Goal: Task Accomplishment & Management: Manage account settings

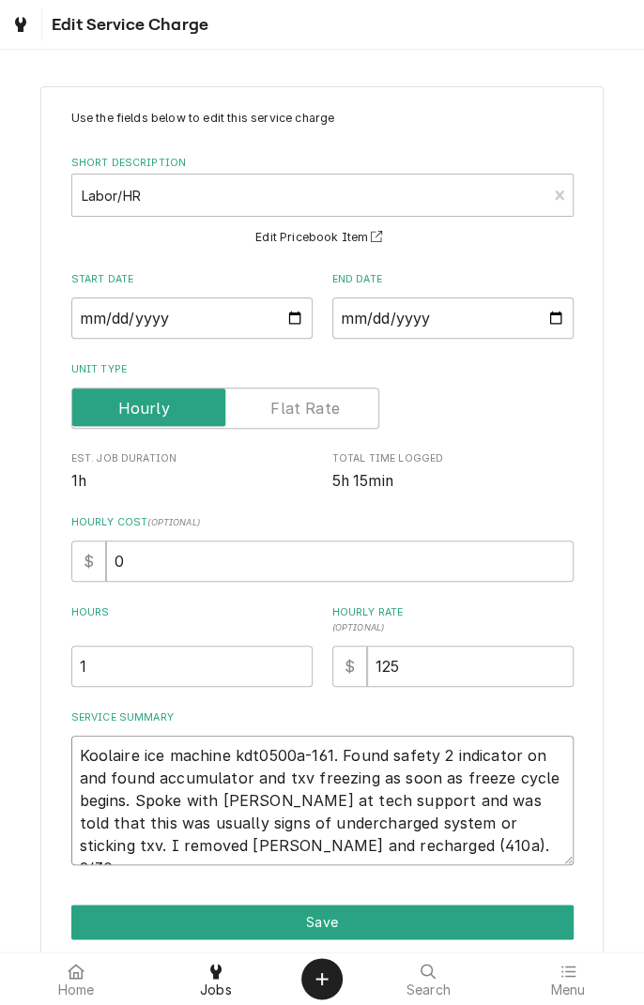
click at [410, 847] on textarea "Koolaire ice machine kdt0500a-161. Found safety 2 indicator on and found accumu…" at bounding box center [322, 799] width 502 height 129
type textarea "x"
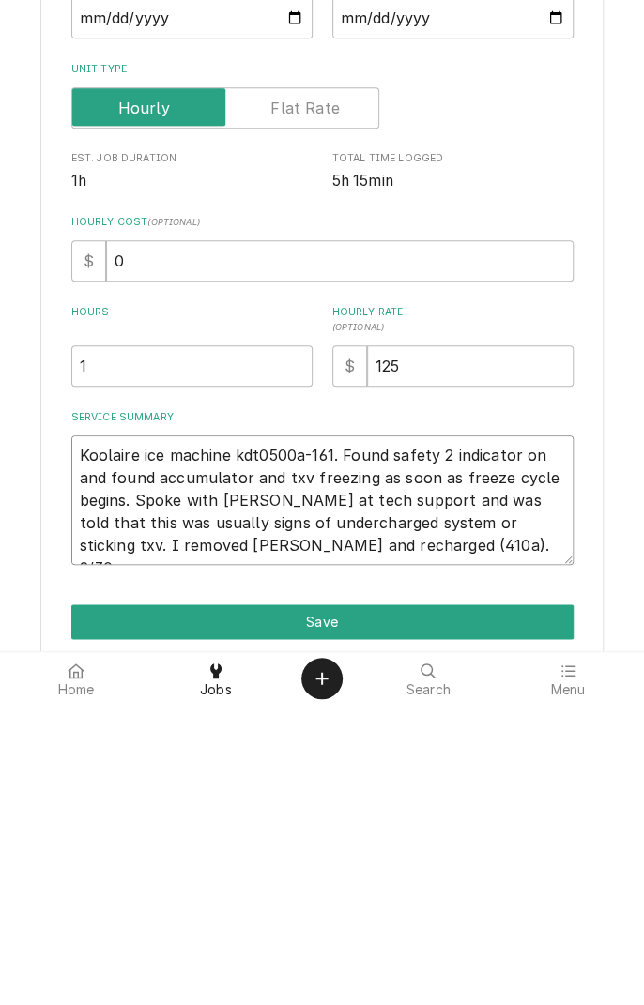
type textarea "Koolaire ice machine kdt0500a-161. Found safety 2 indicator on and found accumu…"
type textarea "x"
type textarea "Koolaire ice machine kdt0500a-161. Found safety 2 indicator on and found accumu…"
type textarea "x"
type textarea "Koolaire ice machine kdt0500a-161. Found safety 2 indicator on and found accumu…"
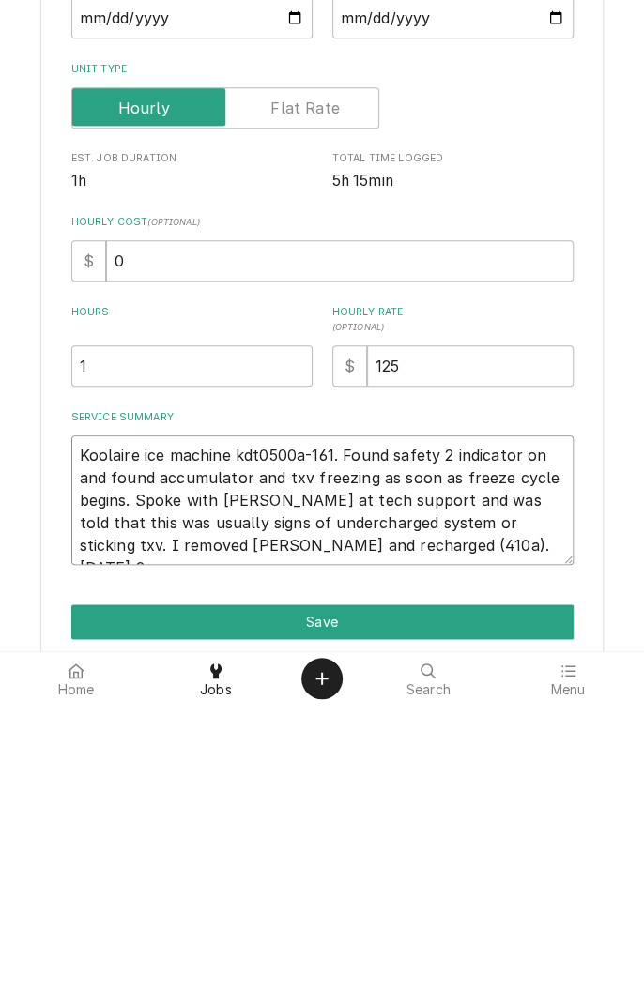
type textarea "x"
type textarea "Koolaire ice machine kdt0500a-161. Found safety 2 indicator on and found accumu…"
type textarea "x"
type textarea "Koolaire ice machine kdt0500a-161. Found safety 2 indicator on and found accumu…"
type textarea "x"
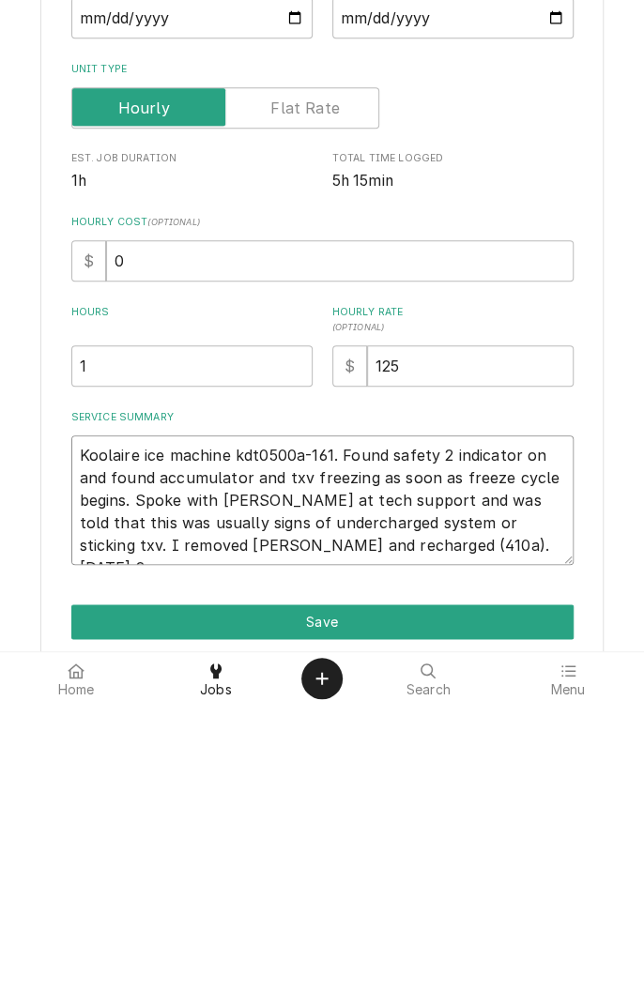
type textarea "Koolaire ice machine kdt0500a-161. Found safety 2 indicator on and found accumu…"
type textarea "x"
type textarea "Koolaire ice machine kdt0500a-161. Found safety 2 indicator on and found accumu…"
type textarea "x"
type textarea "Koolaire ice machine kdt0500a-161. Found safety 2 indicator on and found accumu…"
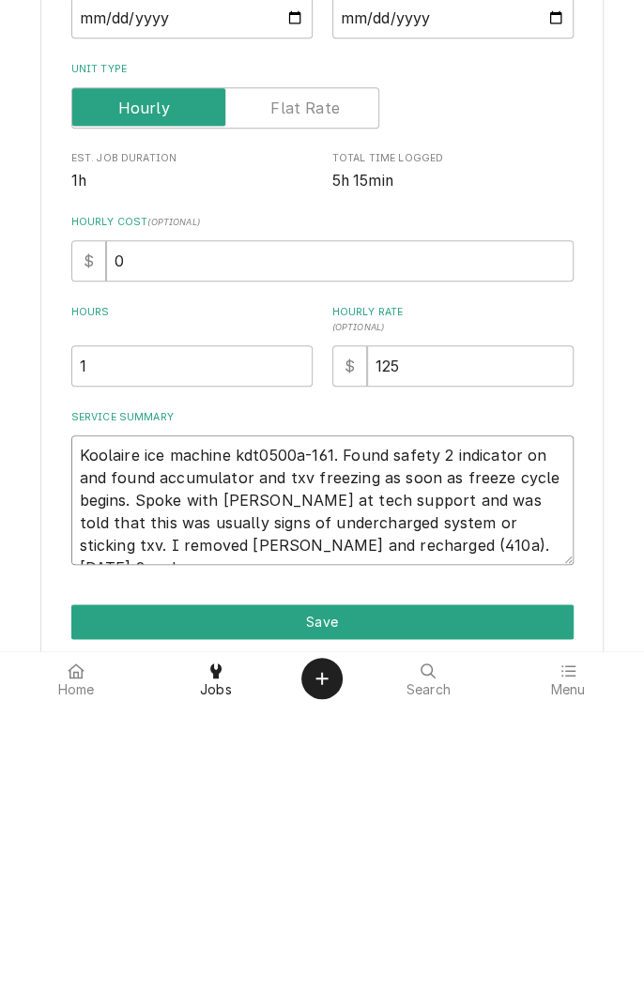
type textarea "x"
type textarea "Koolaire ice machine kdt0500a-161. Found safety 2 indicator on and found accumu…"
type textarea "x"
type textarea "Koolaire ice machine kdt0500a-161. Found safety 2 indicator on and found accumu…"
type textarea "x"
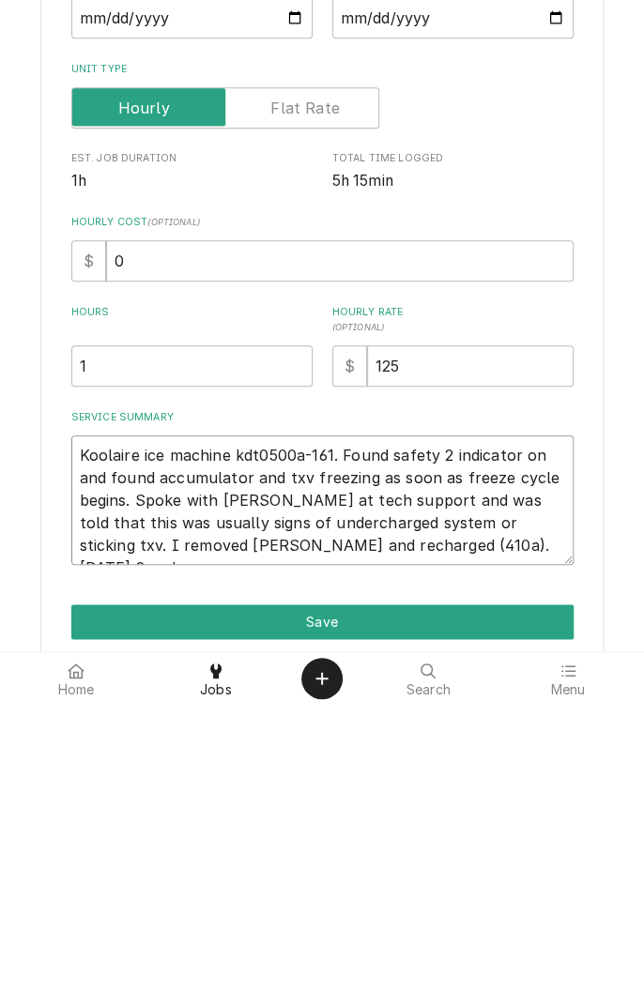
type textarea "Koolaire ice machine kdt0500a-161. Found safety 2 indicator on and found accumu…"
type textarea "x"
type textarea "Koolaire ice machine kdt0500a-161. Found safety 2 indicator on and found accumu…"
type textarea "x"
type textarea "Koolaire ice machine kdt0500a-161. Found safety 2 indicator on and found accumu…"
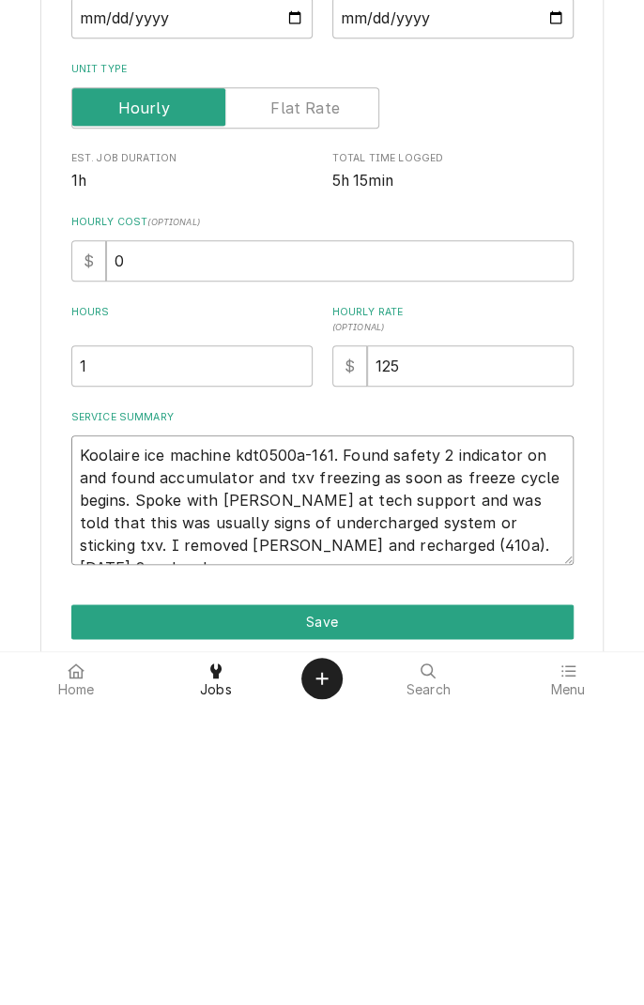
type textarea "x"
type textarea "Koolaire ice machine kdt0500a-161. Found safety 2 indicator on and found accumu…"
type textarea "x"
type textarea "Koolaire ice machine kdt0500a-161. Found safety 2 indicator on and found accumu…"
type textarea "x"
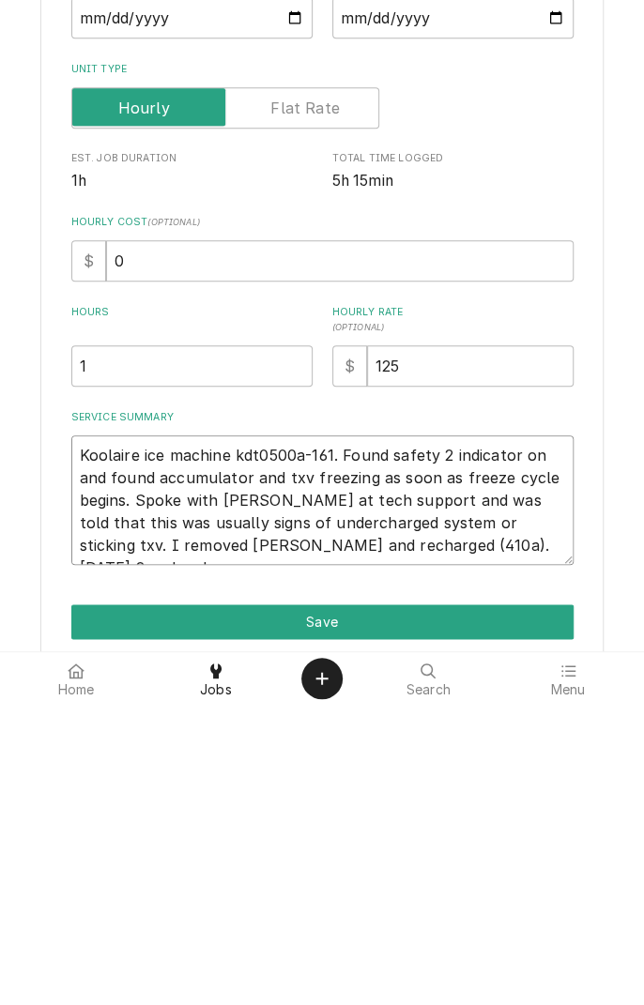
type textarea "Koolaire ice machine kdt0500a-161. Found safety 2 indicator on and found accumu…"
type textarea "x"
type textarea "Koolaire ice machine kdt0500a-161. Found safety 2 indicator on and found accumu…"
type textarea "x"
type textarea "Koolaire ice machine kdt0500a-161. Found safety 2 indicator on and found accumu…"
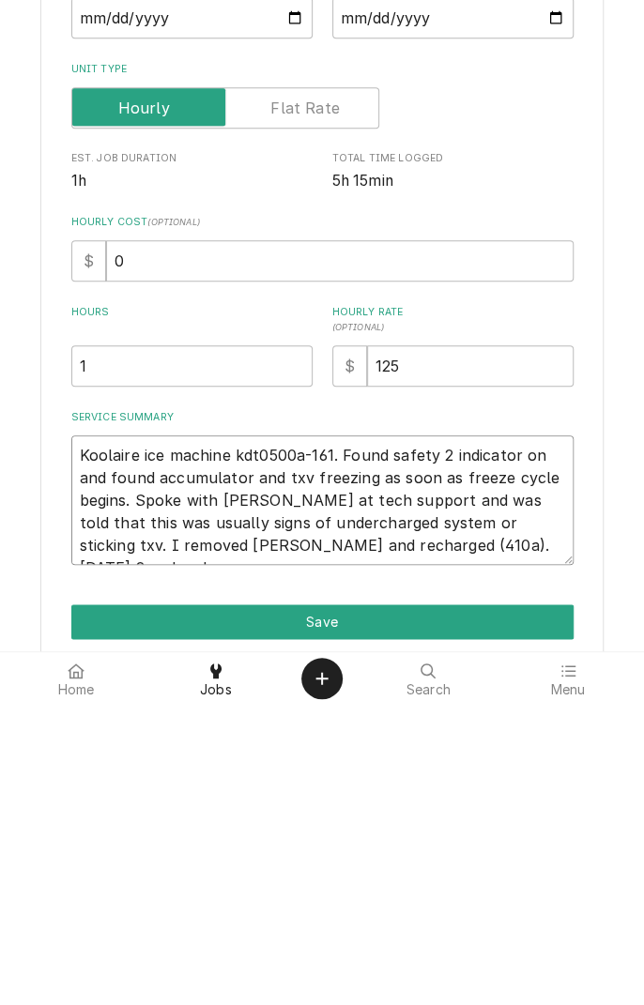
type textarea "x"
type textarea "Koolaire ice machine kdt0500a-161. Found safety 2 indicator on and found accumu…"
type textarea "x"
type textarea "Koolaire ice machine kdt0500a-161. Found safety 2 indicator on and found accumu…"
type textarea "x"
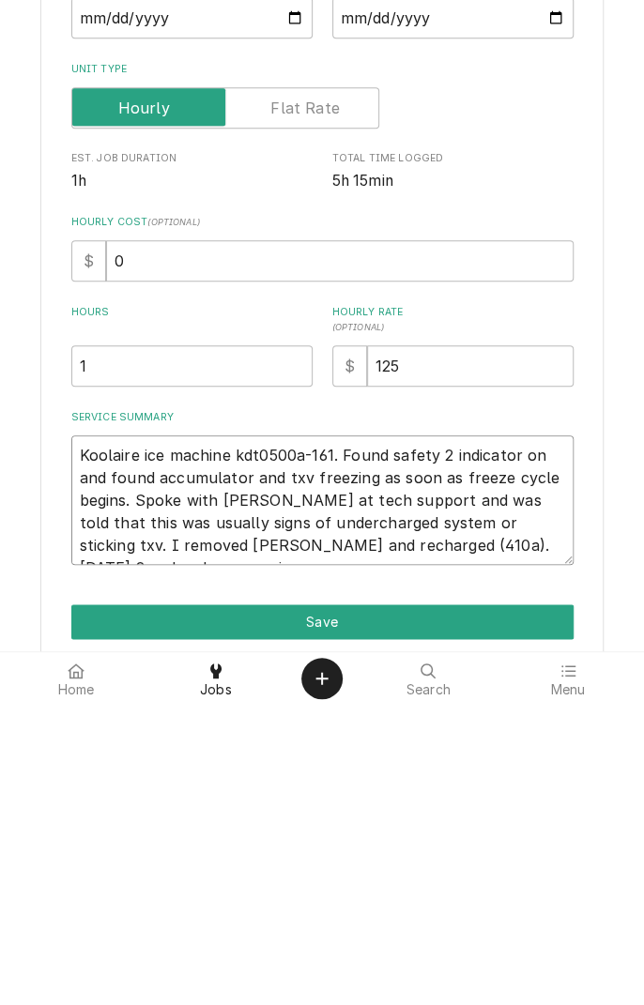
type textarea "Koolaire ice machine kdt0500a-161. Found safety 2 indicator on and found accumu…"
type textarea "x"
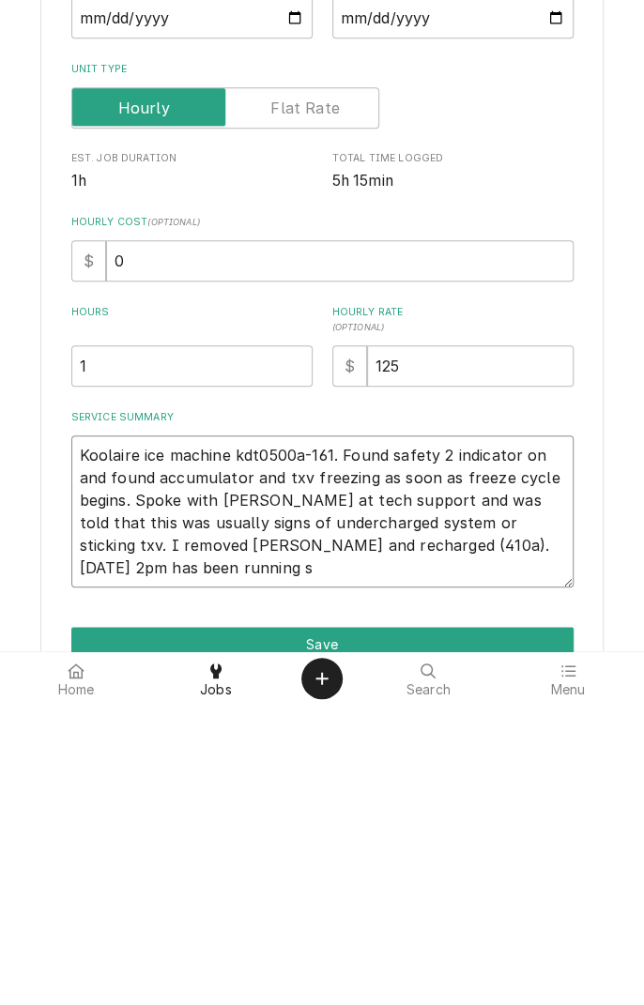
type textarea "Koolaire ice machine kdt0500a-161. Found safety 2 indicator on and found accumu…"
type textarea "x"
type textarea "Koolaire ice machine kdt0500a-161. Found safety 2 indicator on and found accumu…"
type textarea "x"
type textarea "Koolaire ice machine kdt0500a-161. Found safety 2 indicator on and found accumu…"
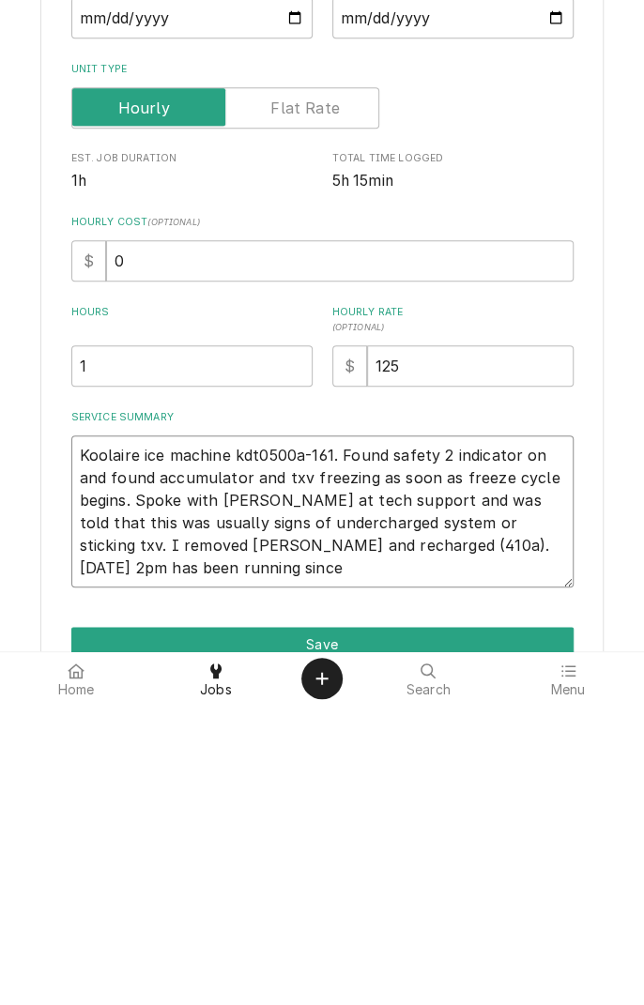
type textarea "x"
type textarea "Koolaire ice machine kdt0500a-161. Found safety 2 indicator on and found accumu…"
type textarea "x"
type textarea "Koolaire ice machine kdt0500a-161. Found safety 2 indicator on and found accumu…"
type textarea "x"
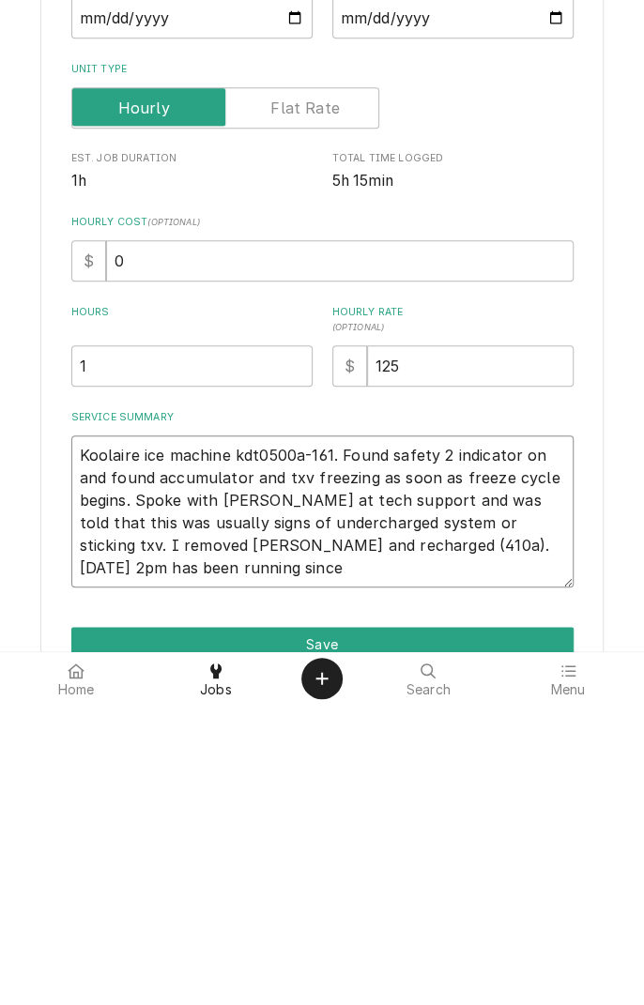
type textarea "Koolaire ice machine kdt0500a-161. Found safety 2 indicator on and found accumu…"
type textarea "x"
type textarea "Koolaire ice machine kdt0500a-161. Found safety 2 indicator on and found accumu…"
type textarea "x"
type textarea "Koolaire ice machine kdt0500a-161. Found safety 2 indicator on and found accumu…"
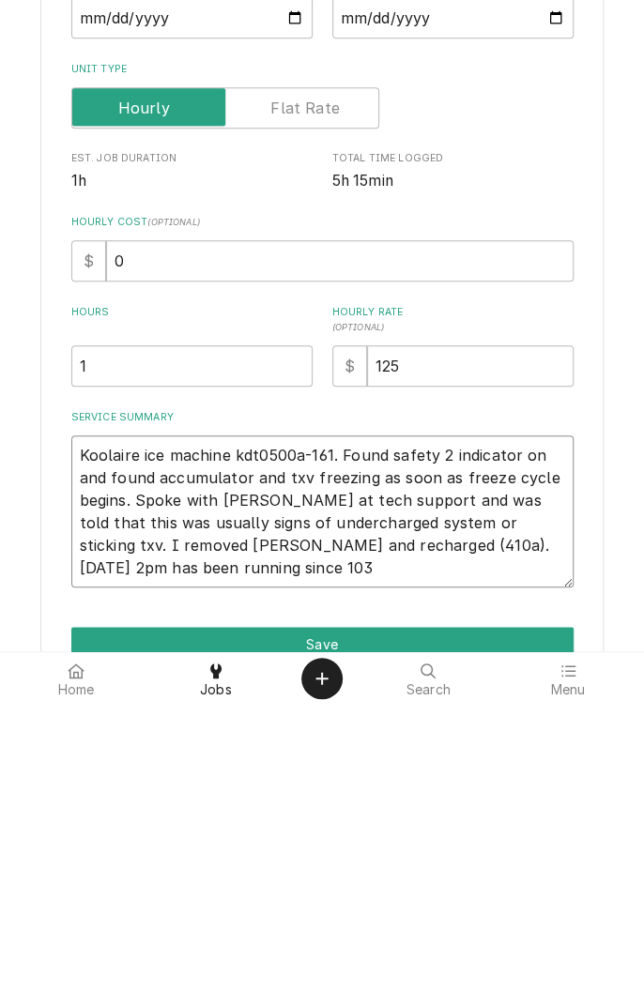
type textarea "x"
type textarea "Koolaire ice machine kdt0500a-161. Found safety 2 indicator on and found accumu…"
type textarea "x"
type textarea "Koolaire ice machine kdt0500a-161. Found safety 2 indicator on and found accumu…"
type textarea "x"
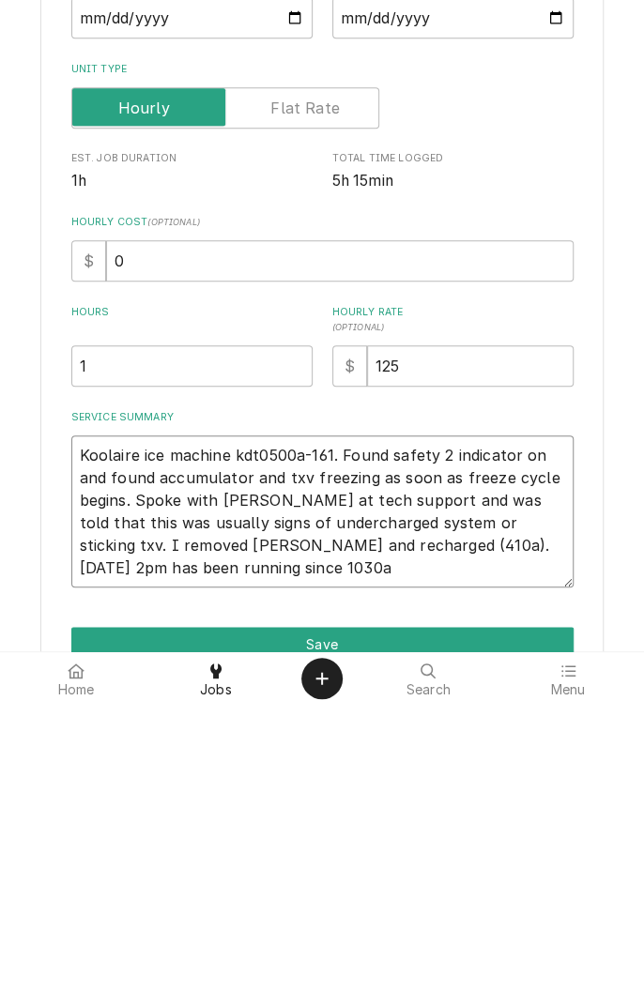
type textarea "Koolaire ice machine kdt0500a-161. Found safety 2 indicator on and found accumu…"
type textarea "x"
type textarea "Koolaire ice machine kdt0500a-161. Found safety 2 indicator on and found accumu…"
type textarea "x"
type textarea "Koolaire ice machine kdt0500a-161. Found safety 2 indicator on and found accumu…"
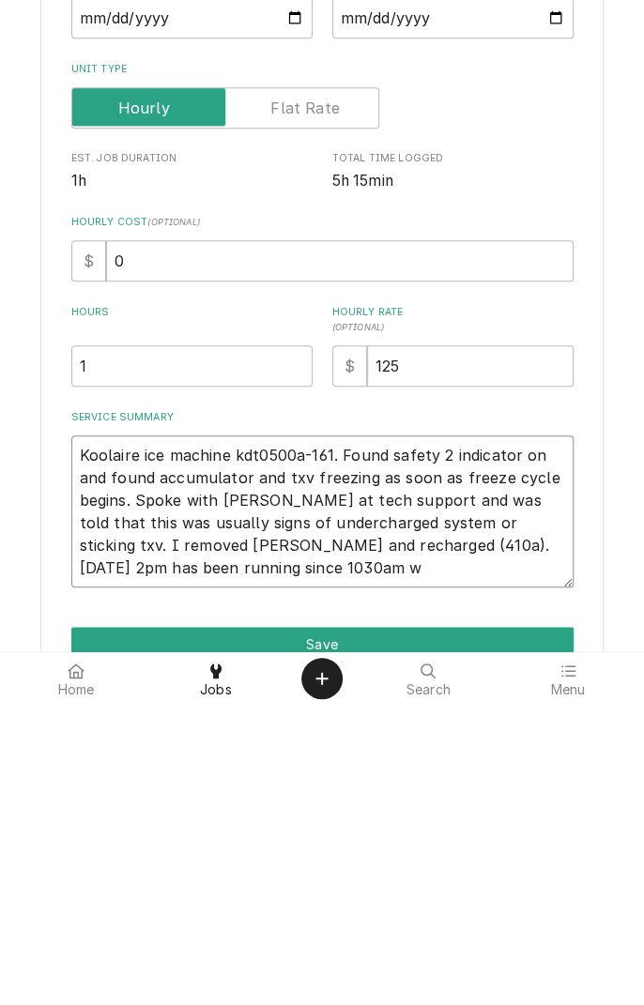
type textarea "x"
type textarea "Koolaire ice machine kdt0500a-161. Found safety 2 indicator on and found accumu…"
type textarea "x"
type textarea "Koolaire ice machine kdt0500a-161. Found safety 2 indicator on and found accumu…"
type textarea "x"
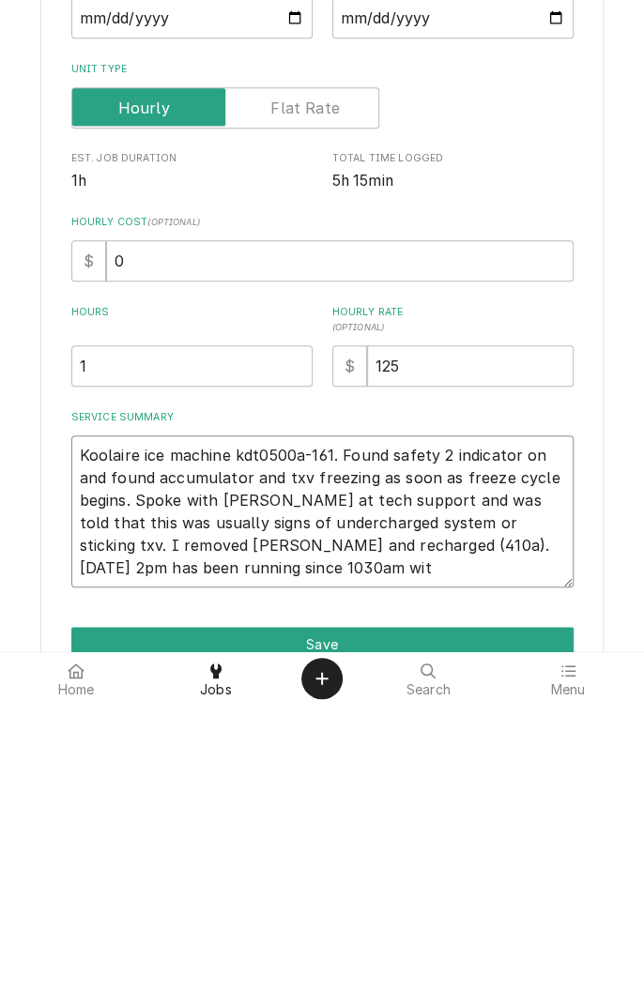
type textarea "Koolaire ice machine kdt0500a-161. Found safety 2 indicator on and found accumu…"
type textarea "x"
type textarea "Koolaire ice machine kdt0500a-161. Found safety 2 indicator on and found accumu…"
type textarea "x"
type textarea "Koolaire ice machine kdt0500a-161. Found safety 2 indicator on and found accumu…"
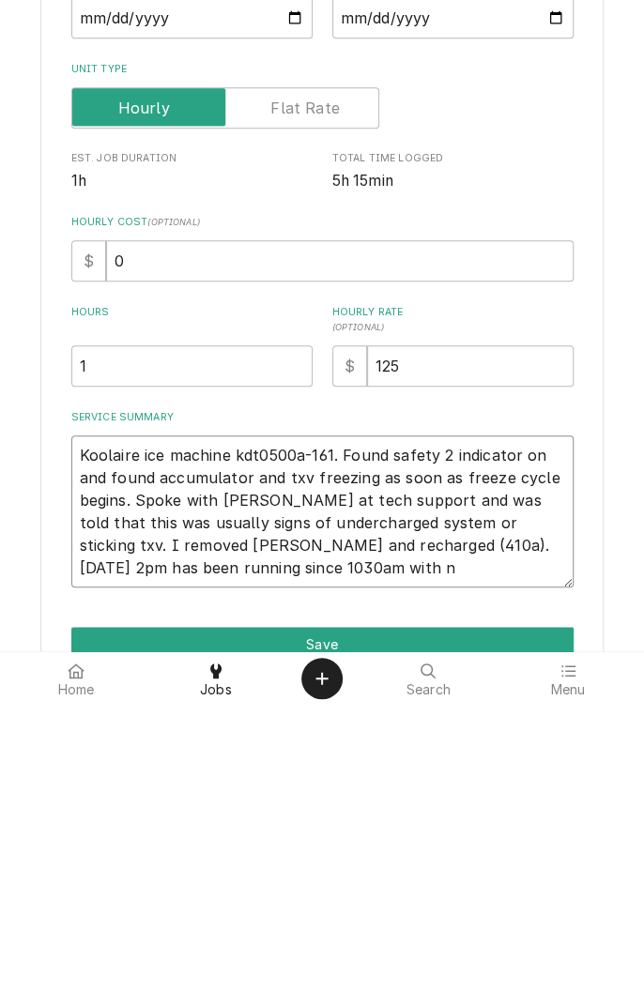
type textarea "x"
type textarea "Koolaire ice machine kdt0500a-161. Found safety 2 indicator on and found accumu…"
type textarea "x"
type textarea "Koolaire ice machine kdt0500a-161. Found safety 2 indicator on and found accumu…"
type textarea "x"
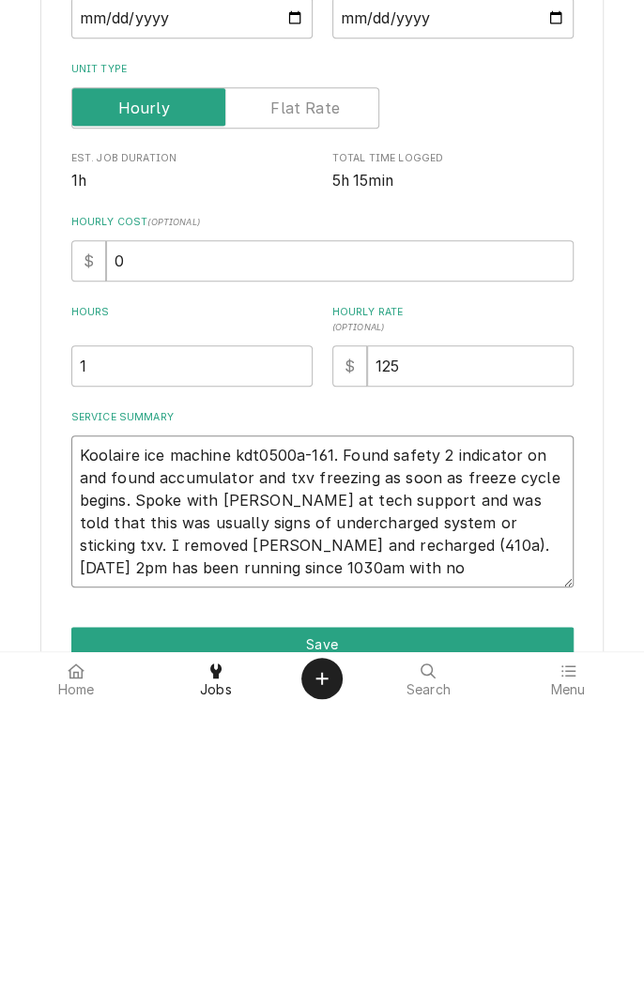
type textarea "Koolaire ice machine kdt0500a-161. Found safety 2 indicator on and found accumu…"
type textarea "x"
type textarea "Koolaire ice machine kdt0500a-161. Found safety 2 indicator on and found accumu…"
type textarea "x"
type textarea "Koolaire ice machine kdt0500a-161. Found safety 2 indicator on and found accumu…"
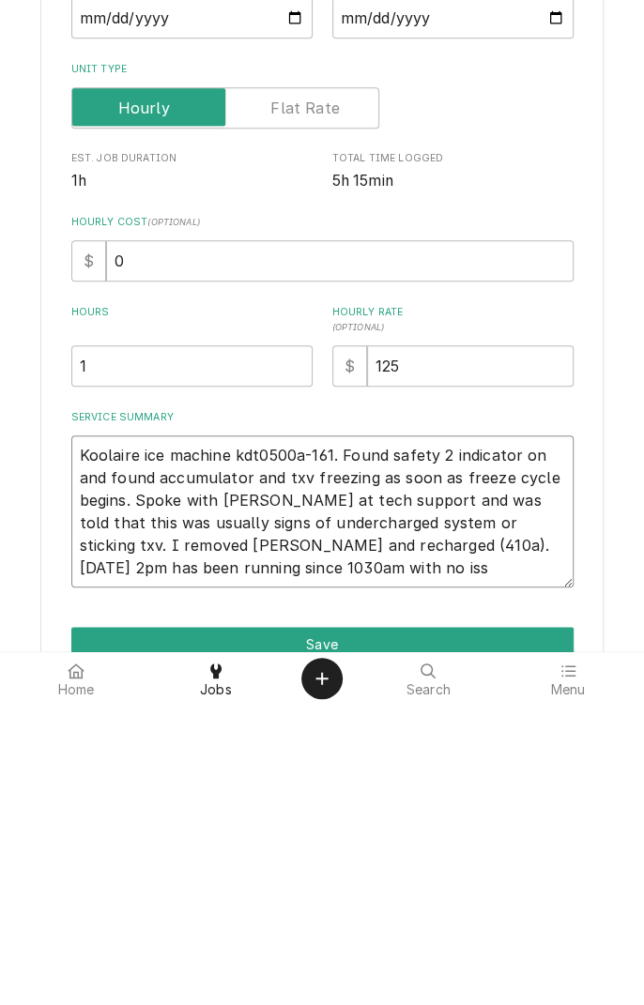
type textarea "x"
type textarea "Koolaire ice machine kdt0500a-161. Found safety 2 indicator on and found accumu…"
type textarea "x"
type textarea "Koolaire ice machine kdt0500a-161. Found safety 2 indicator on and found accumu…"
click at [116, 662] on input "1" at bounding box center [191, 665] width 241 height 41
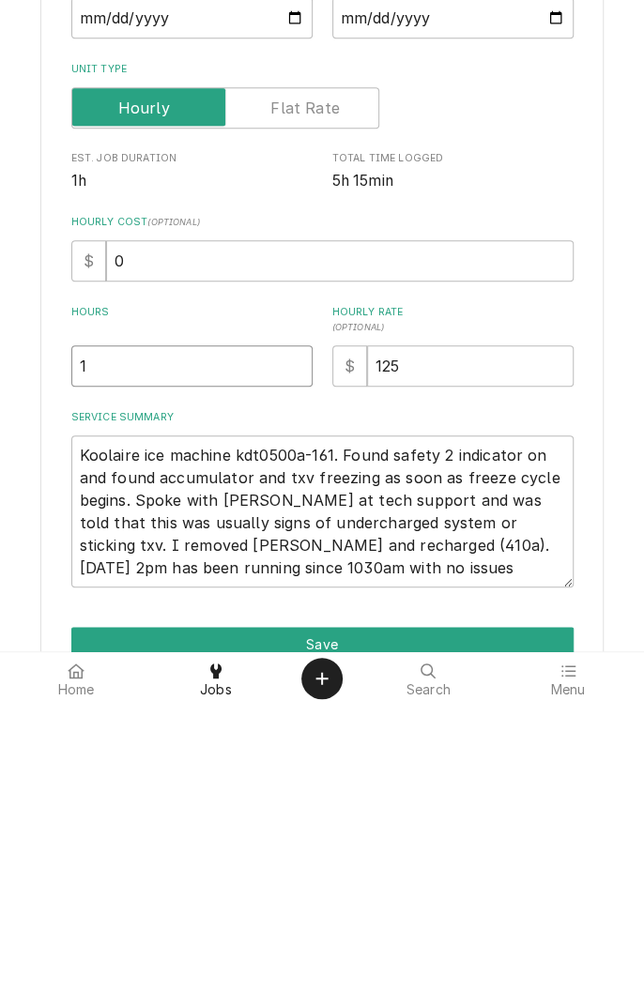
type textarea "x"
type input "3"
type textarea "x"
type input "3.5"
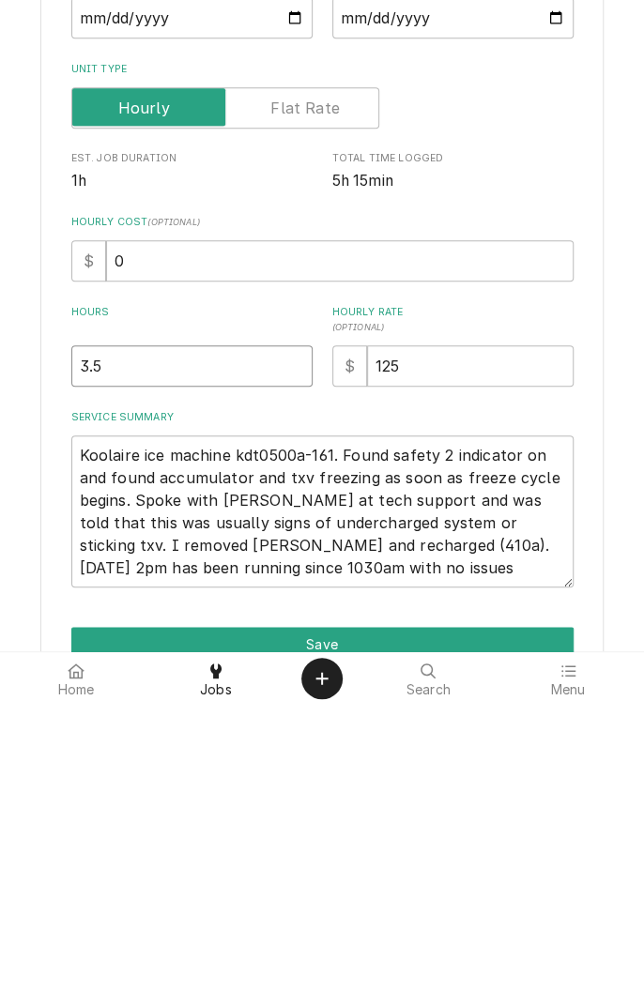
type textarea "x"
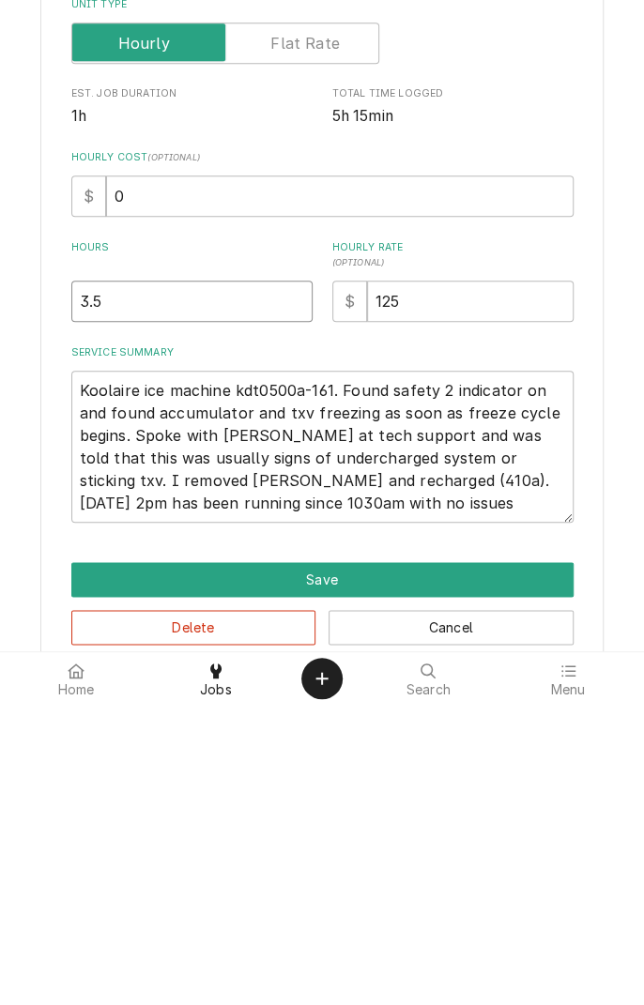
scroll to position [98, 0]
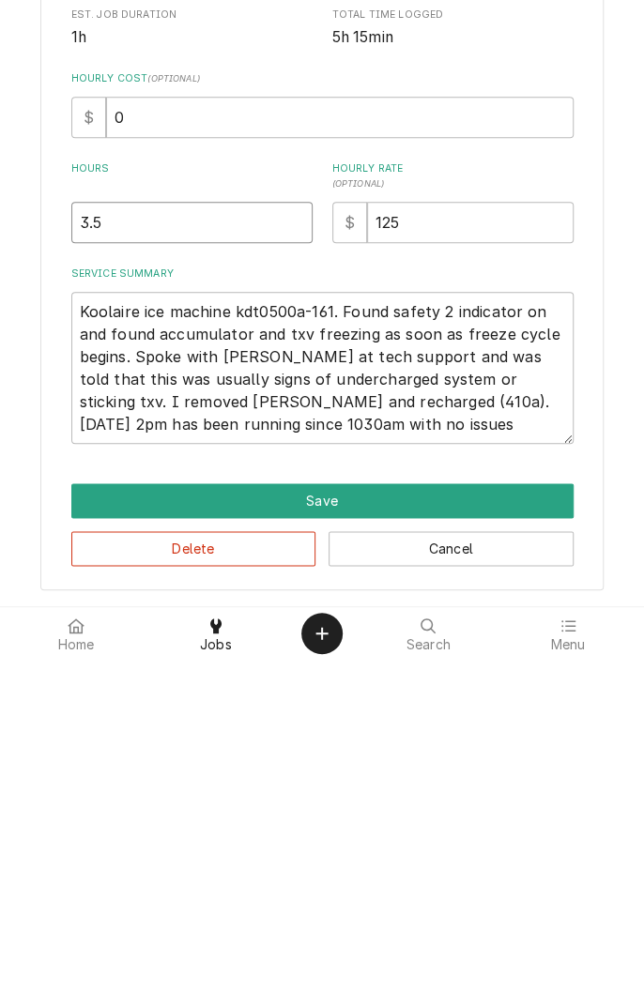
type input "3"
type textarea "x"
type input "4"
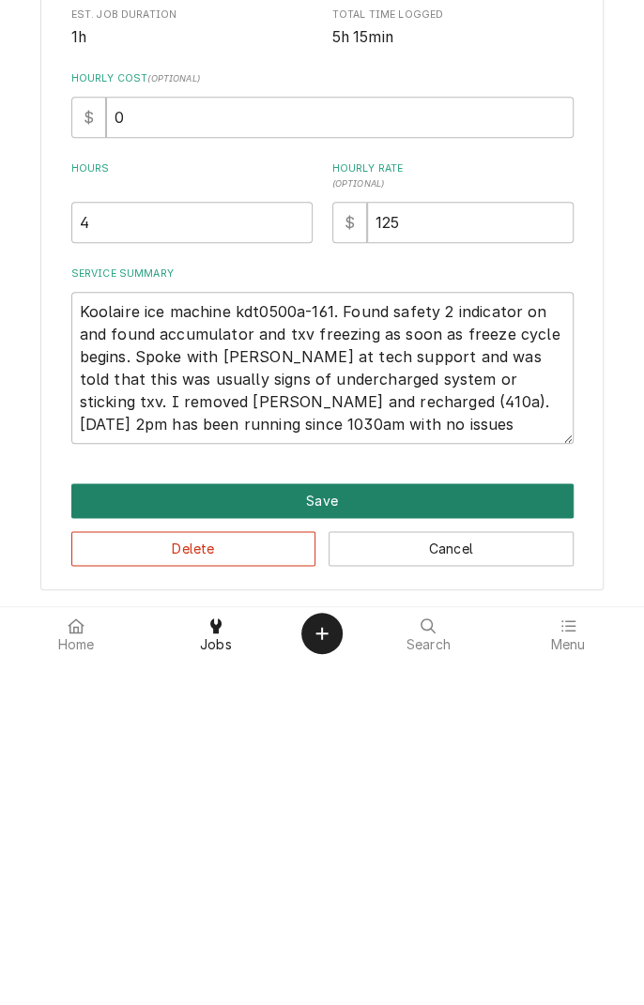
click at [507, 848] on button "Save" at bounding box center [322, 845] width 502 height 35
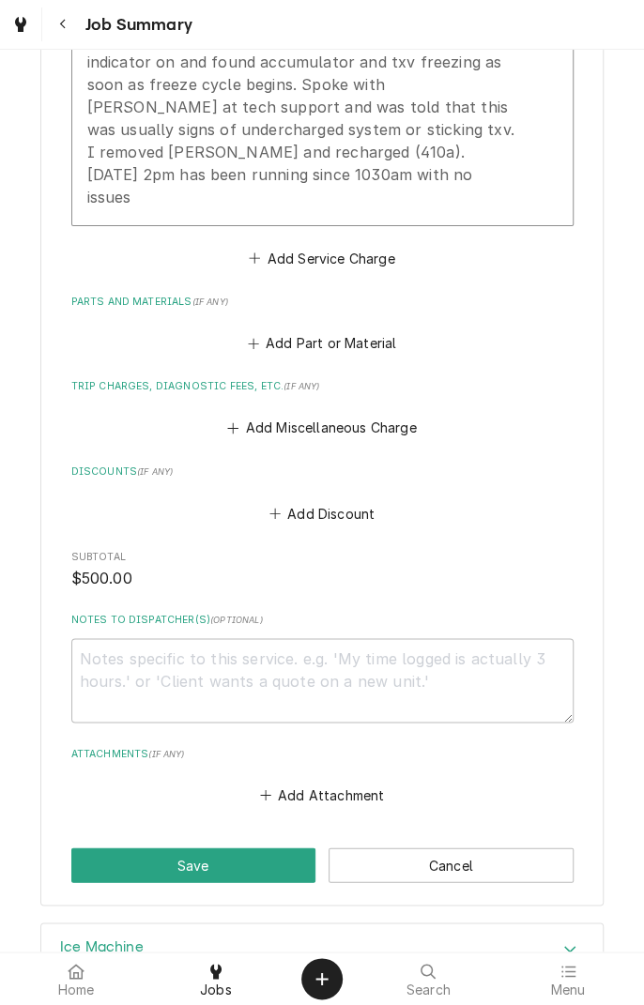
scroll to position [841, 0]
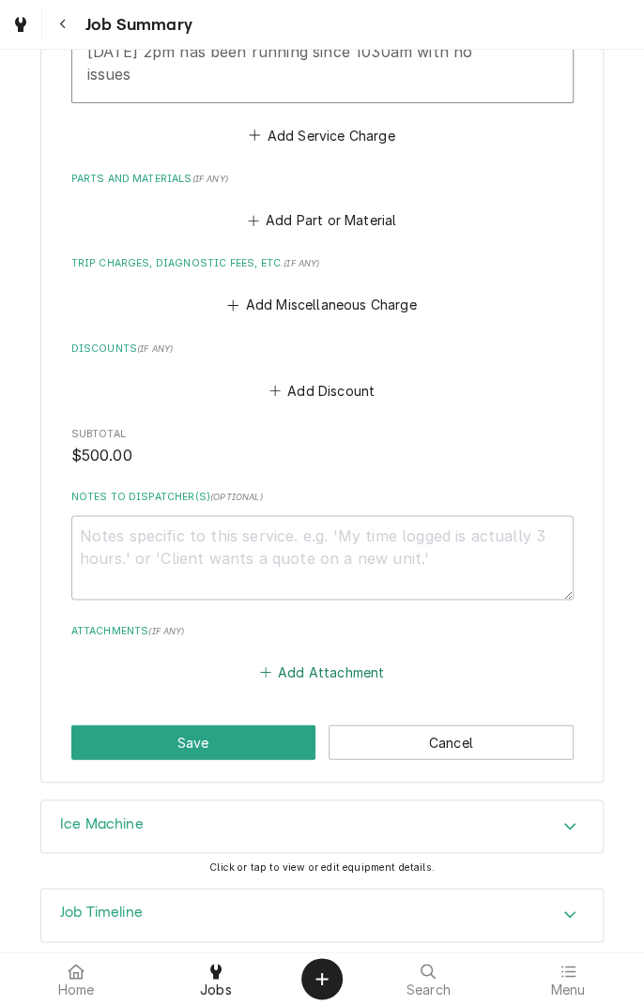
click at [355, 659] on button "Add Attachment" at bounding box center [321, 672] width 131 height 26
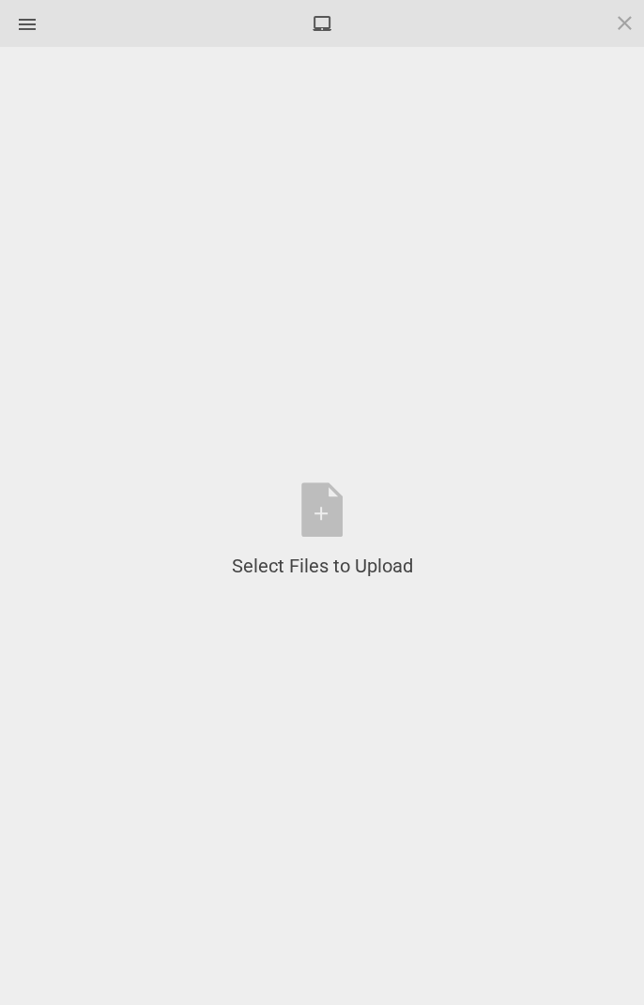
type textarea "x"
click at [322, 502] on div "Select Files to Upload or Drag and Drop, Copy and Paste Files" at bounding box center [322, 530] width 181 height 97
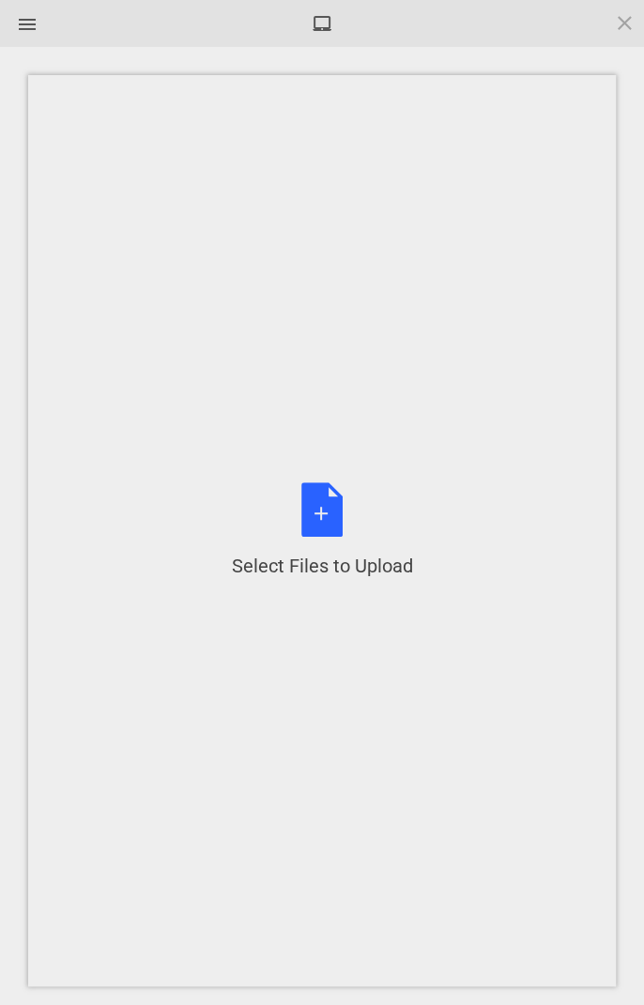
click at [333, 514] on div "Select Files to Upload or Drag and Drop, Copy and Paste Files" at bounding box center [322, 530] width 181 height 97
click at [326, 500] on div "Select Files to Upload or Drag and Drop, Copy and Paste Files" at bounding box center [322, 530] width 181 height 97
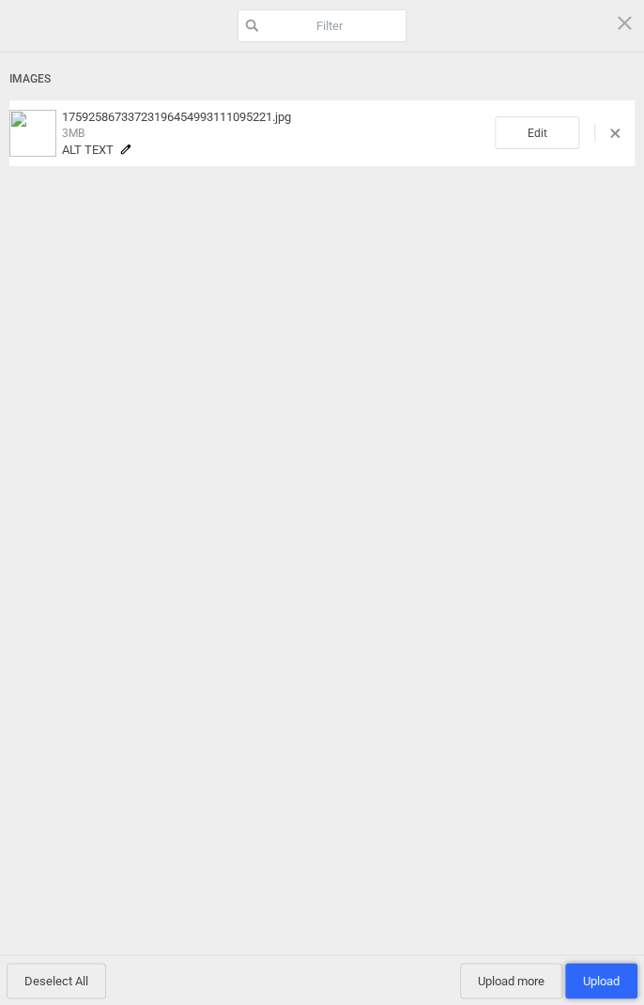
click at [598, 974] on span "Upload 1" at bounding box center [601, 981] width 37 height 14
type textarea "x"
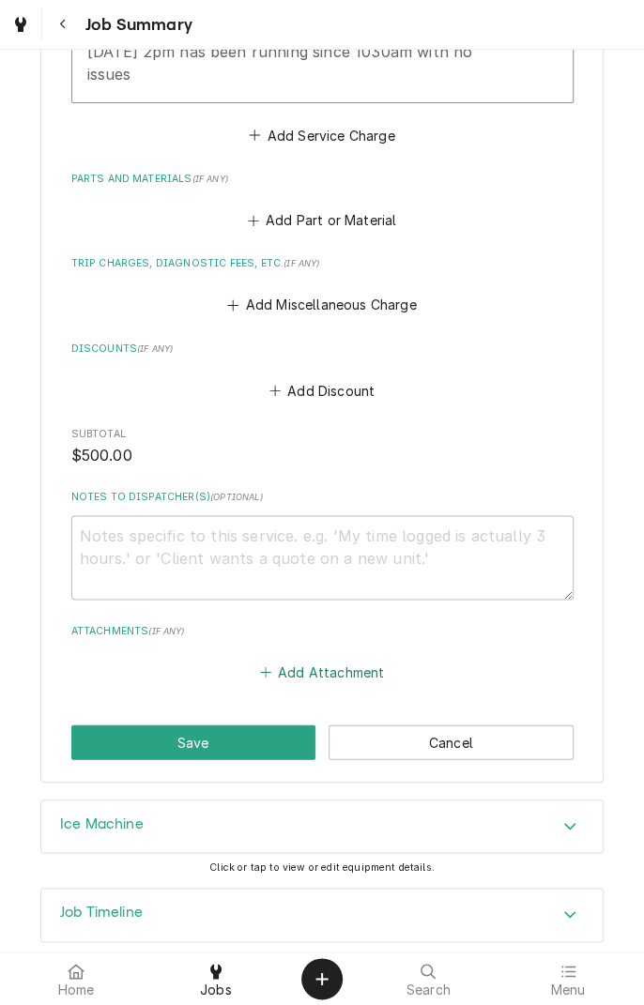
click at [353, 659] on button "Add Attachment" at bounding box center [321, 672] width 131 height 26
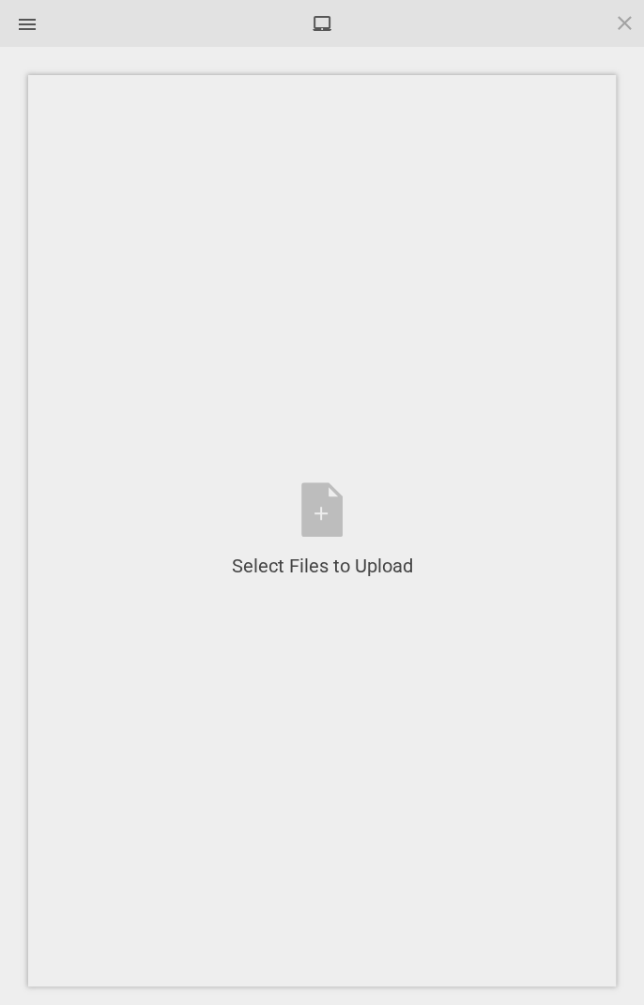
click at [327, 511] on div "Select Files to Upload or Drag and Drop, Copy and Paste Files" at bounding box center [322, 530] width 181 height 97
click at [311, 517] on div "Select Files to Upload or Drag and Drop, Copy and Paste Files" at bounding box center [322, 530] width 181 height 97
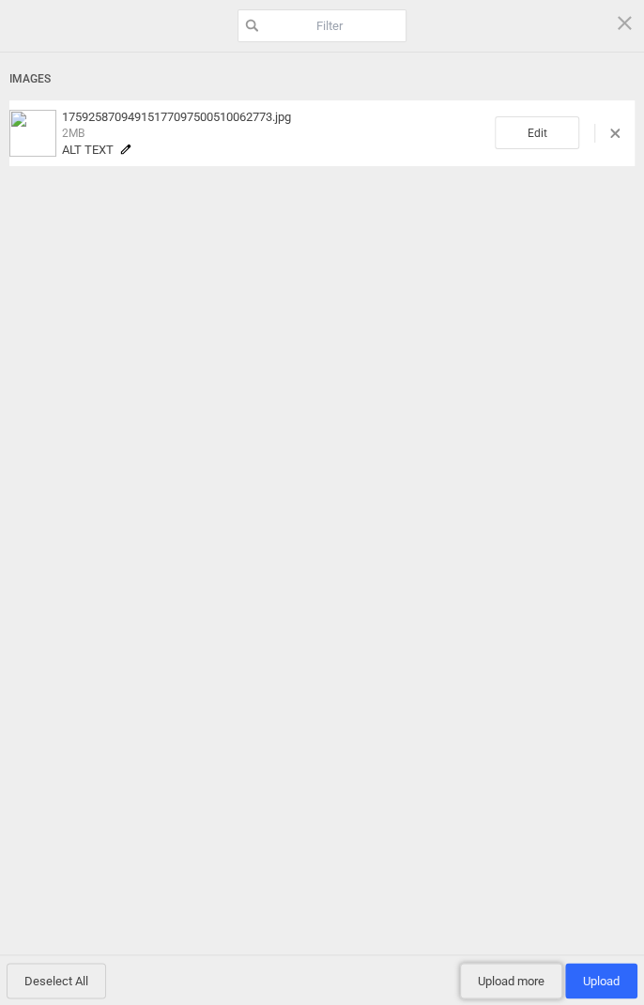
click at [508, 981] on span "Upload more" at bounding box center [511, 980] width 102 height 36
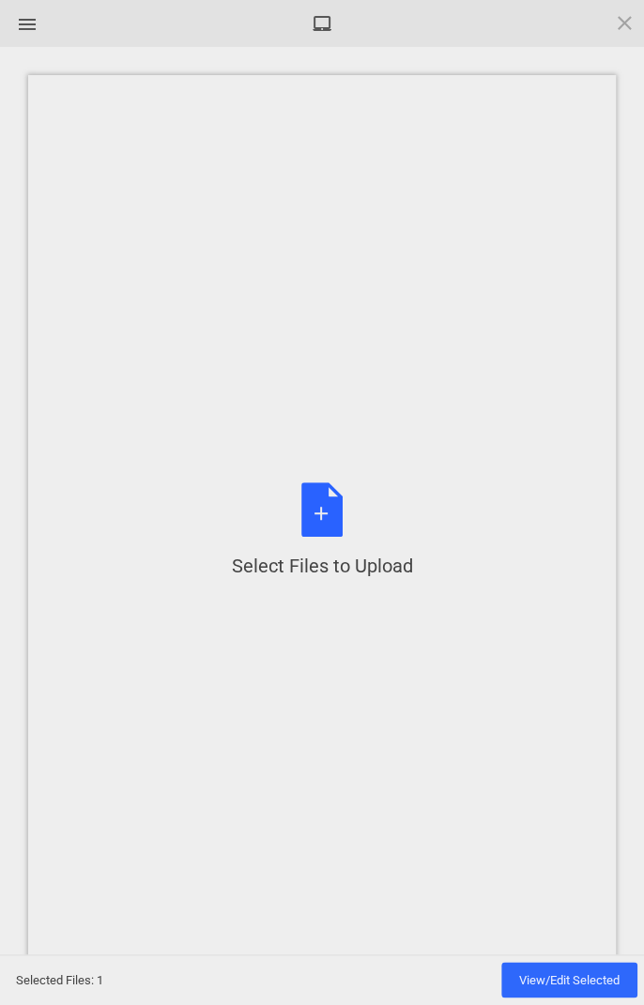
click at [322, 508] on div "Select Files to Upload or Drag and Drop, Copy and Paste Files" at bounding box center [322, 530] width 181 height 97
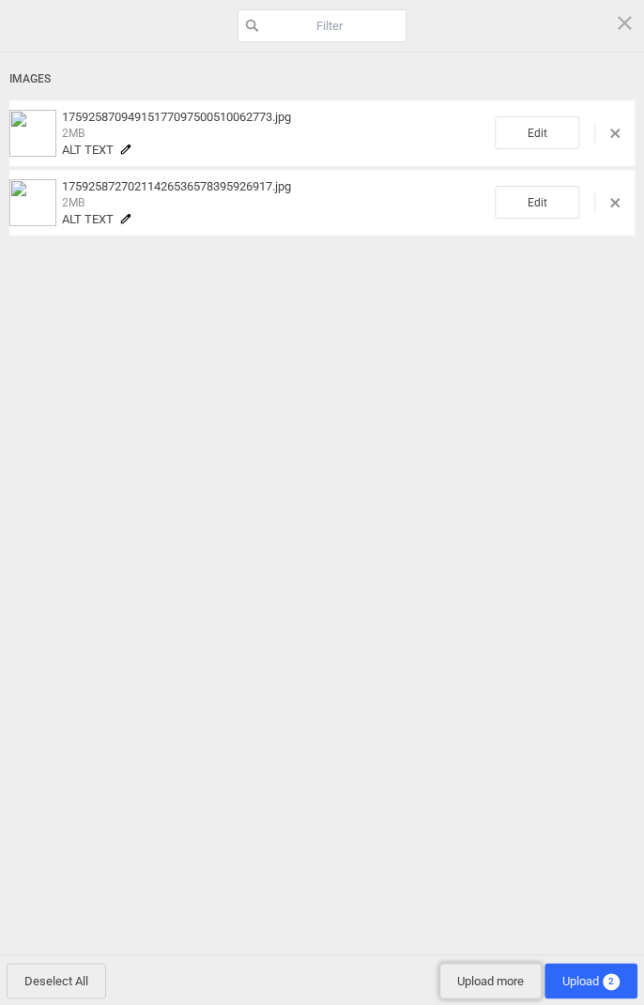
click at [485, 975] on span "Upload more" at bounding box center [490, 980] width 102 height 36
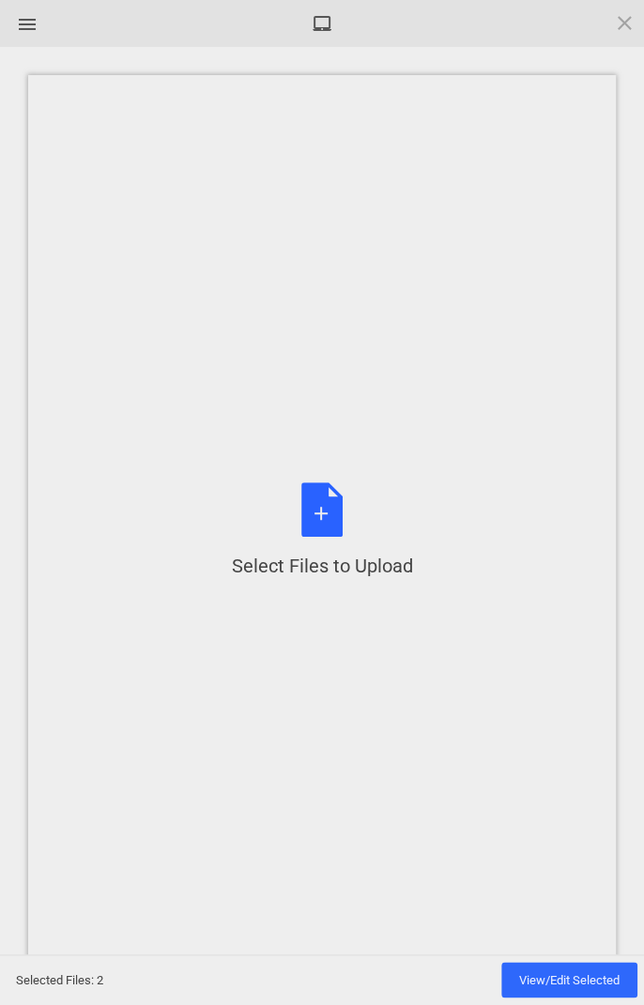
click at [326, 522] on div "Select Files to Upload or Drag and Drop, Copy and Paste Files" at bounding box center [322, 530] width 181 height 97
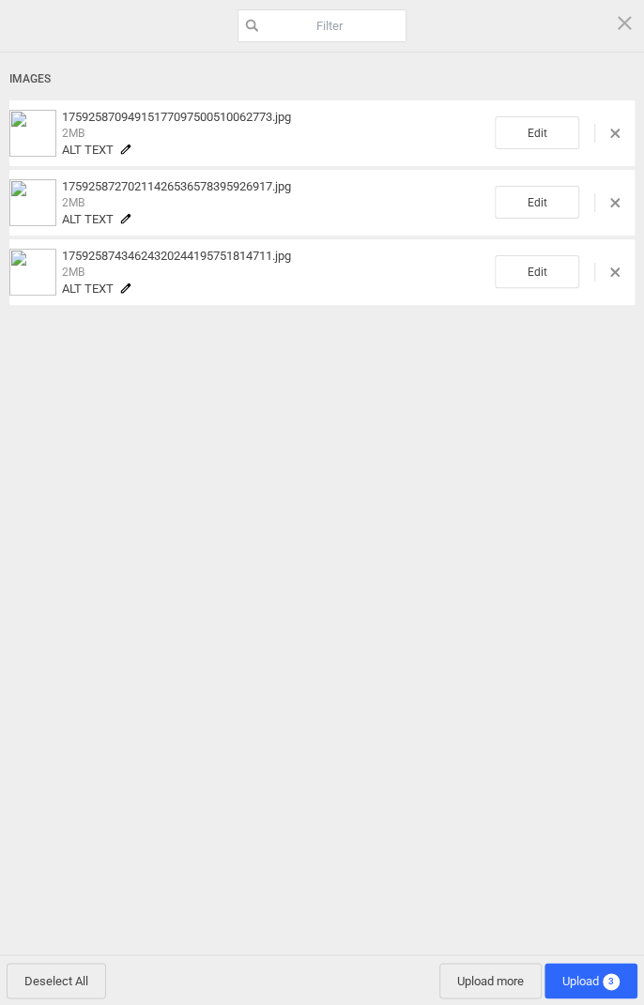
click at [574, 974] on span "Upload 3" at bounding box center [590, 981] width 57 height 14
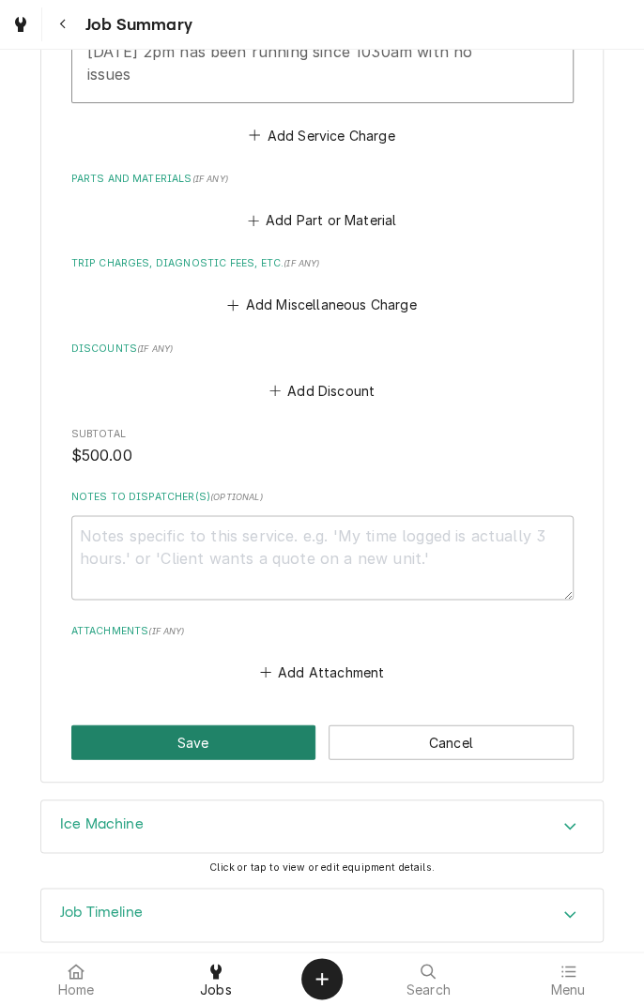
click at [244, 724] on button "Save" at bounding box center [193, 741] width 245 height 35
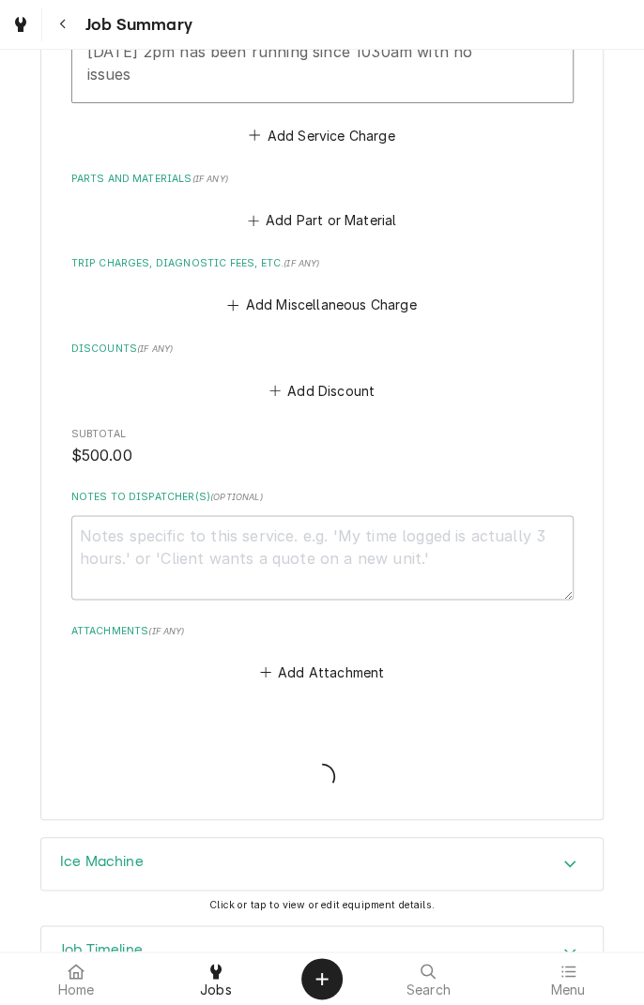
type textarea "x"
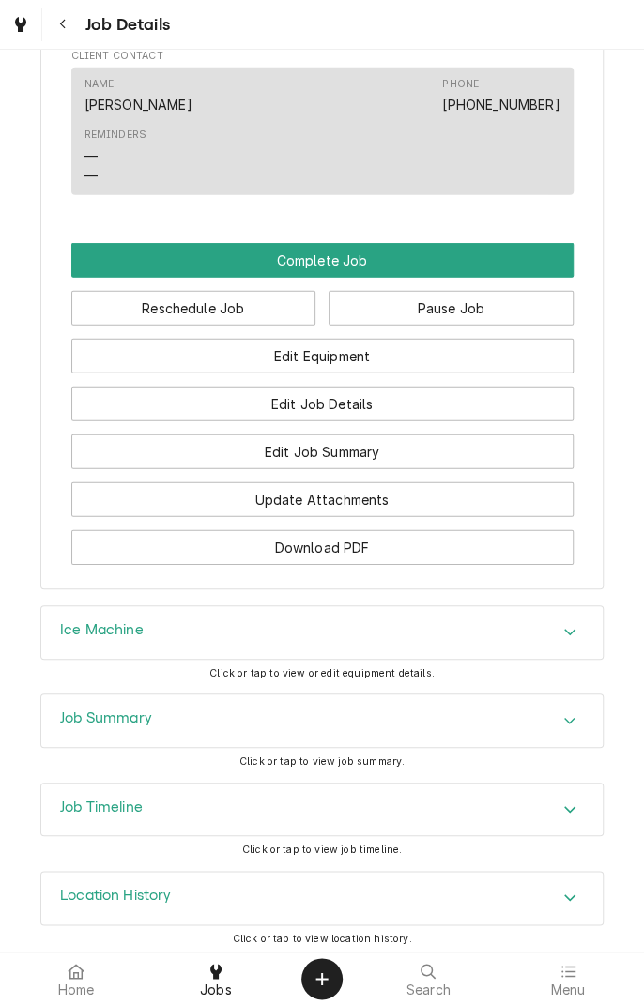
scroll to position [1514, 0]
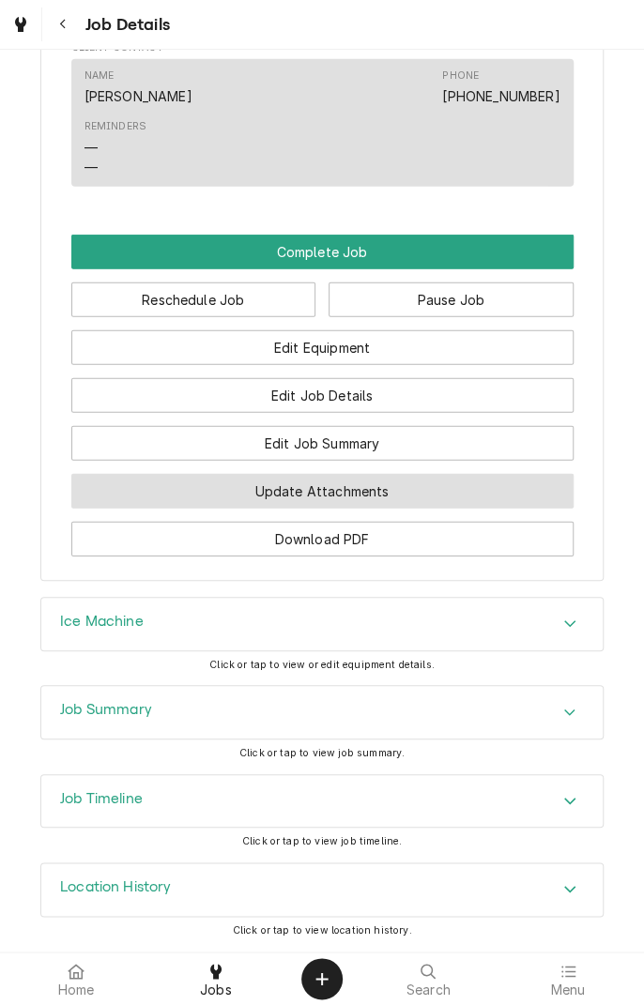
click at [464, 489] on button "Update Attachments" at bounding box center [322, 491] width 502 height 35
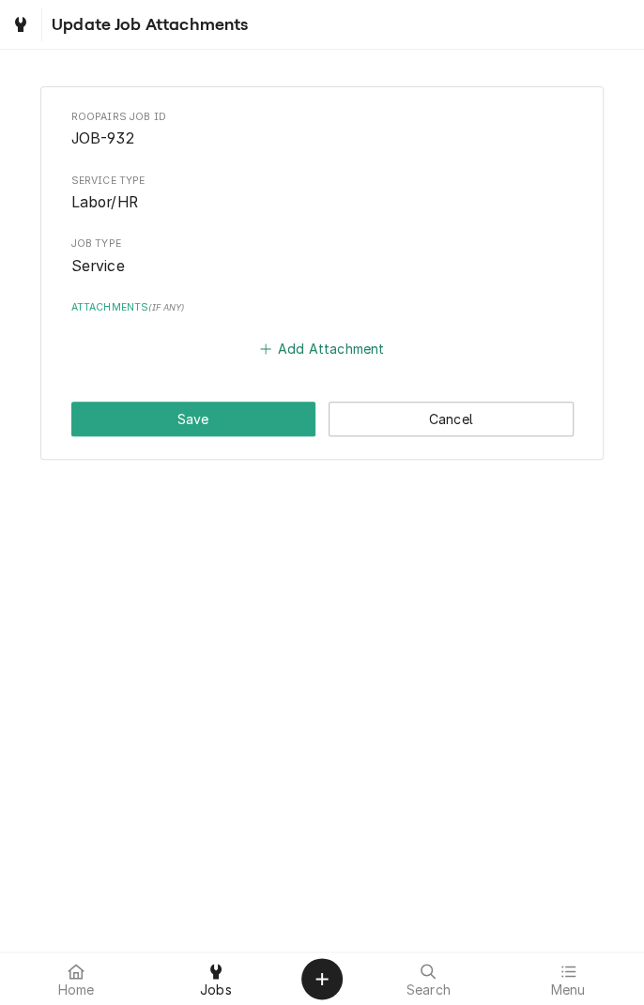
click at [356, 352] on button "Add Attachment" at bounding box center [321, 349] width 131 height 26
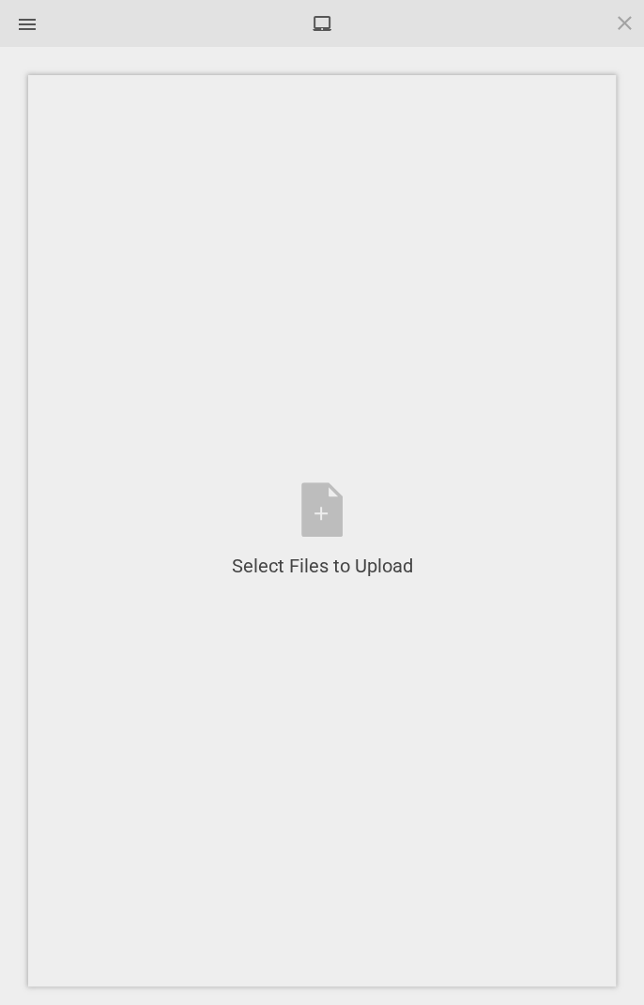
click at [321, 509] on div "Select Files to Upload or Drag and Drop, Copy and Paste Files" at bounding box center [322, 530] width 181 height 97
click at [305, 511] on div "Select Files to Upload or Drag and Drop, Copy and Paste Files" at bounding box center [322, 530] width 181 height 97
click at [325, 533] on div "Select Files to Upload or Drag and Drop, Copy and Paste Files" at bounding box center [322, 530] width 181 height 97
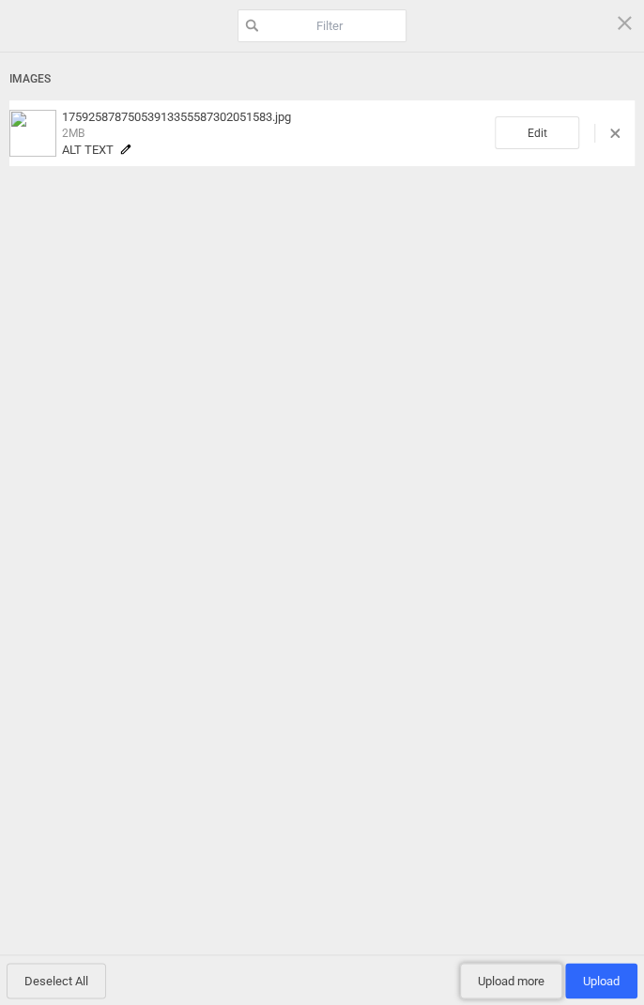
click at [500, 977] on span "Upload more" at bounding box center [511, 980] width 102 height 36
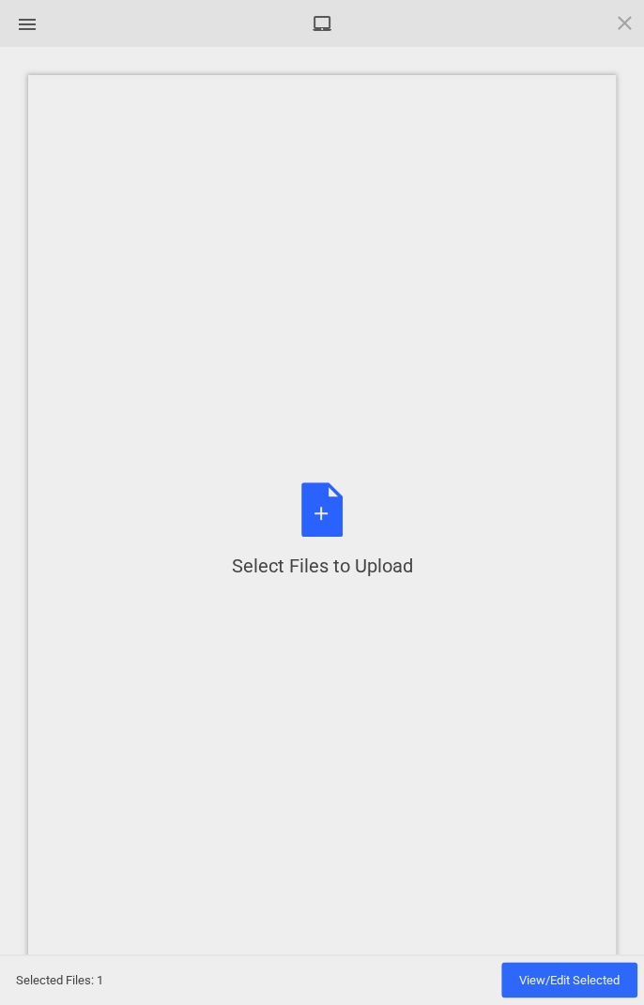
click at [327, 504] on div "Select Files to Upload or Drag and Drop, Copy and Paste Files" at bounding box center [322, 530] width 181 height 97
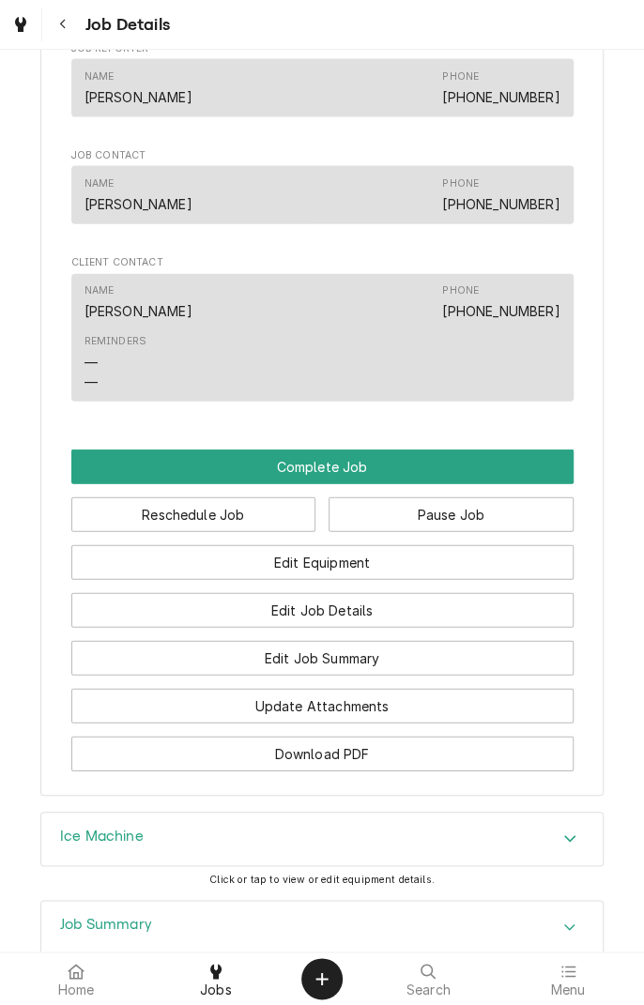
scroll to position [1514, 0]
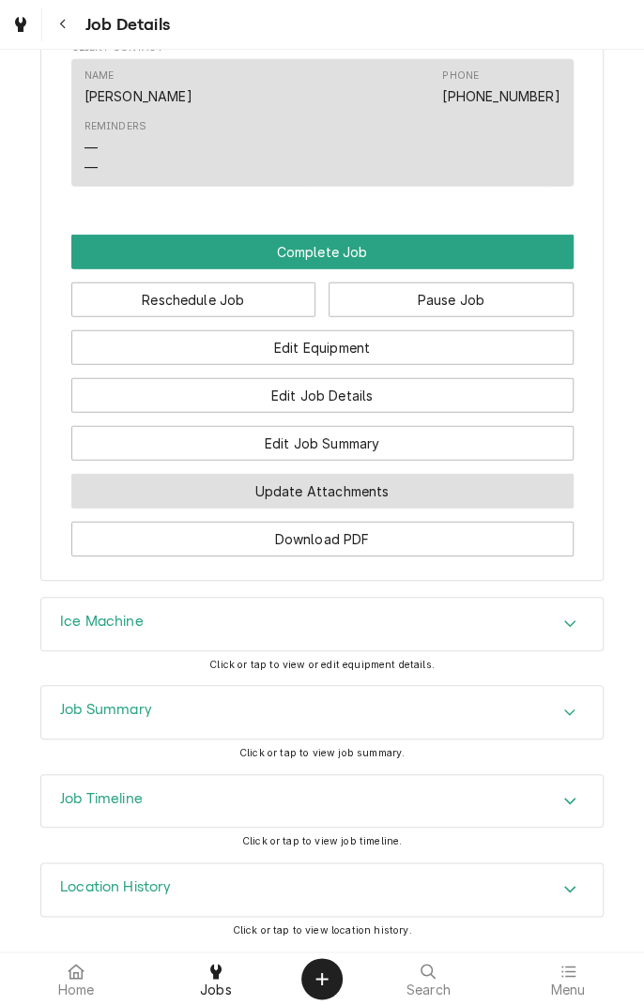
click at [392, 501] on button "Update Attachments" at bounding box center [322, 491] width 502 height 35
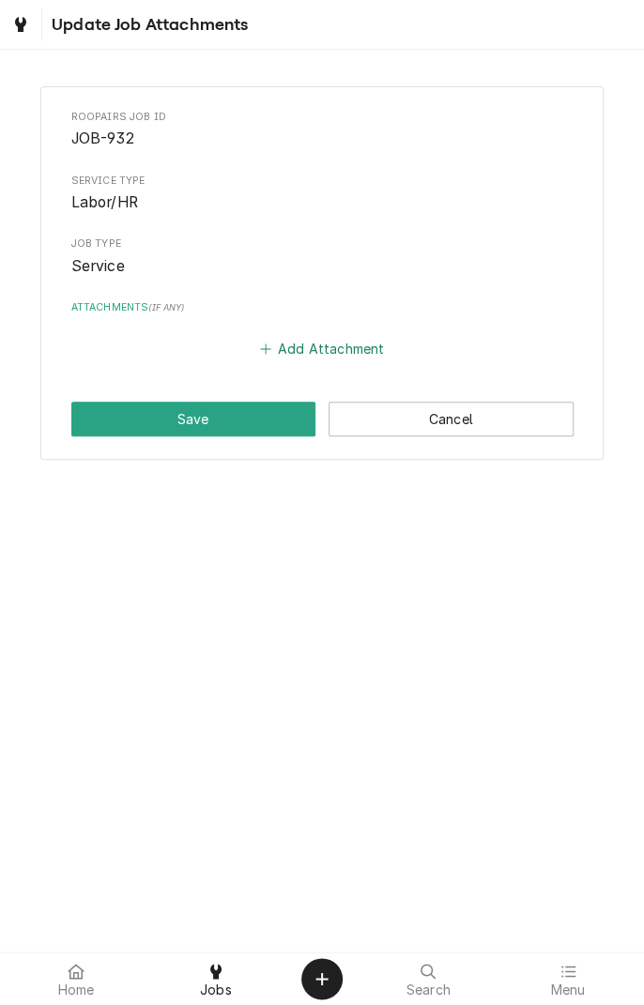
click at [353, 352] on button "Add Attachment" at bounding box center [321, 349] width 131 height 26
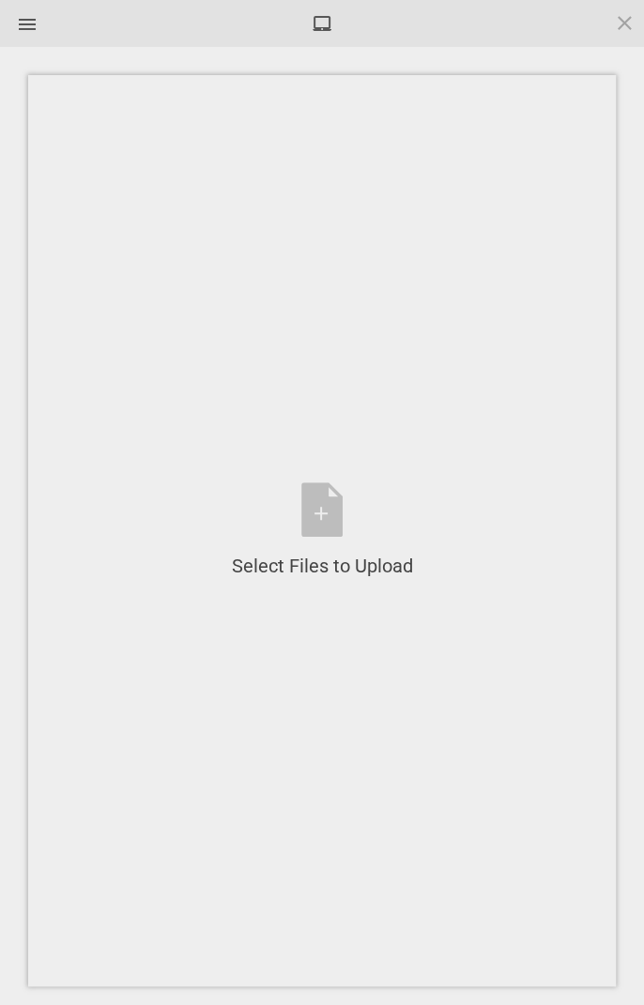
click at [331, 511] on div "Select Files to Upload or Drag and Drop, Copy and Paste Files" at bounding box center [322, 530] width 181 height 97
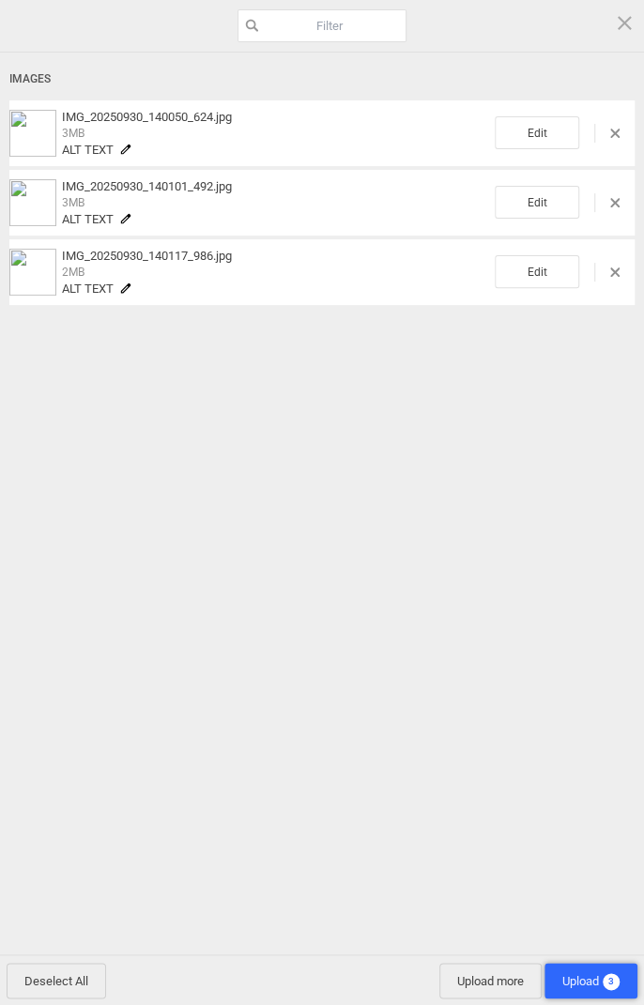
click at [576, 977] on span "Upload 3" at bounding box center [590, 981] width 57 height 14
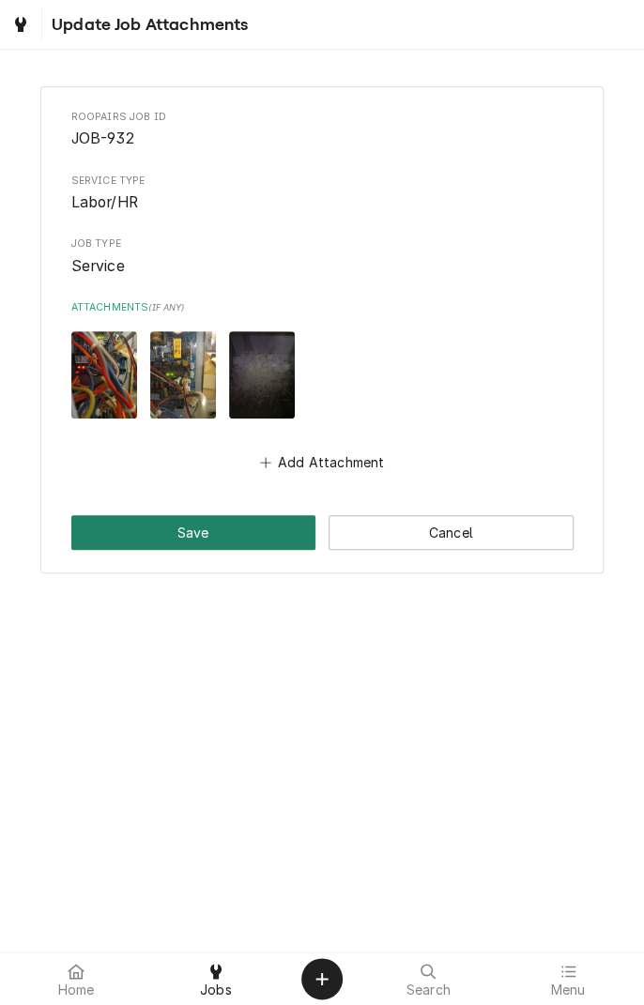
click at [222, 535] on button "Save" at bounding box center [193, 532] width 245 height 35
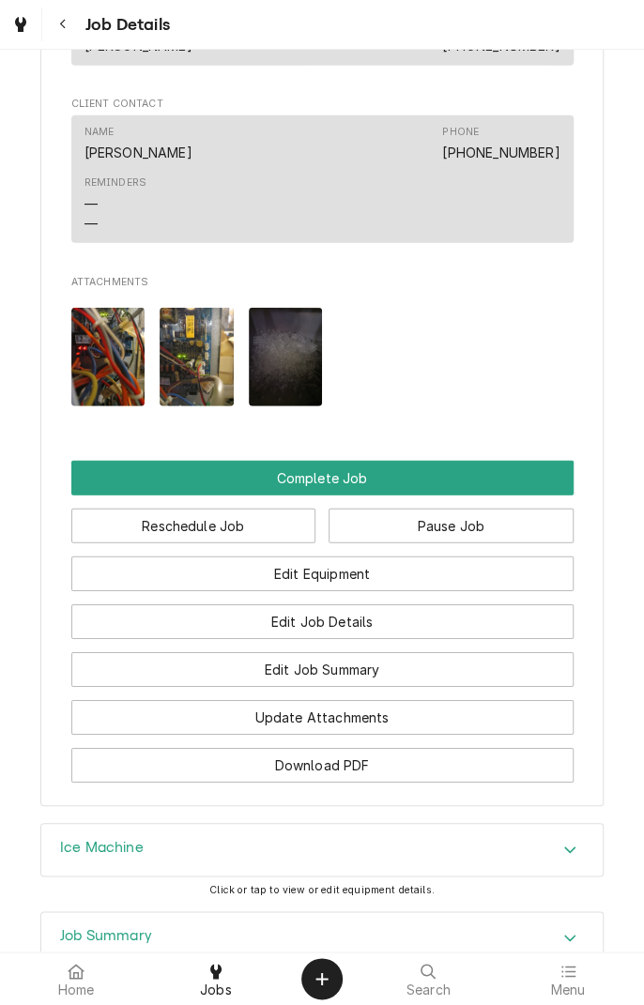
scroll to position [1684, 0]
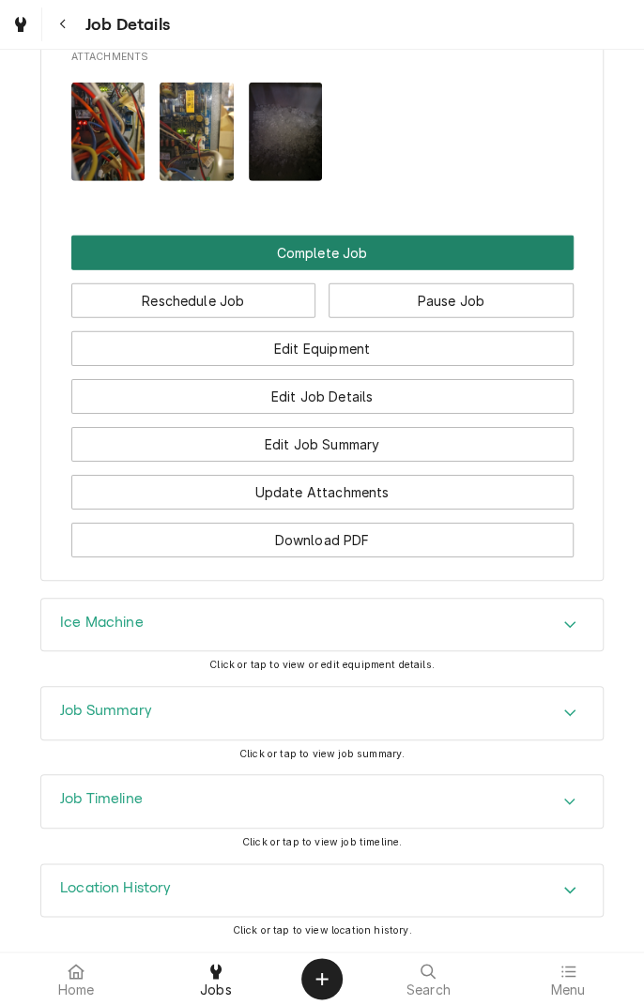
click at [466, 249] on button "Complete Job" at bounding box center [322, 252] width 502 height 35
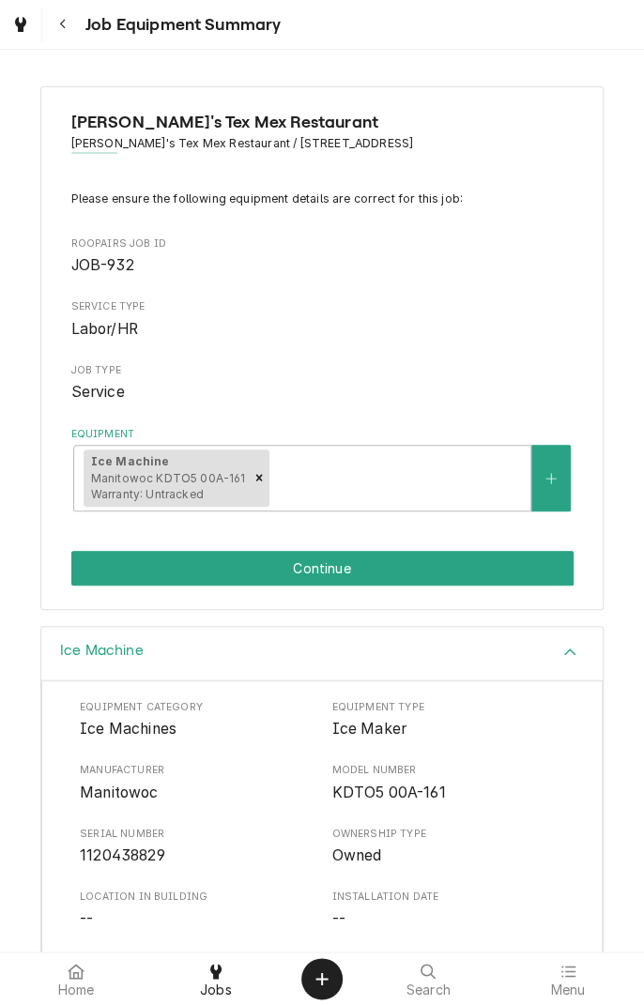
click at [74, 22] on button "Navigate back" at bounding box center [63, 25] width 34 height 34
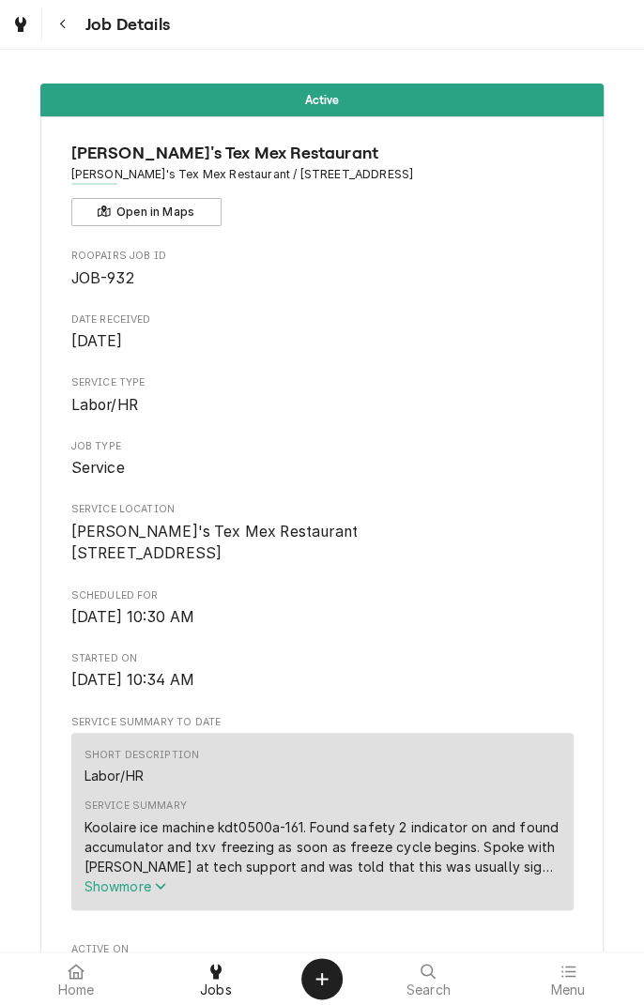
click at [124, 31] on span "Job Details" at bounding box center [125, 24] width 90 height 25
click at [25, 25] on icon "Dynamic Content Wrapper" at bounding box center [20, 24] width 11 height 15
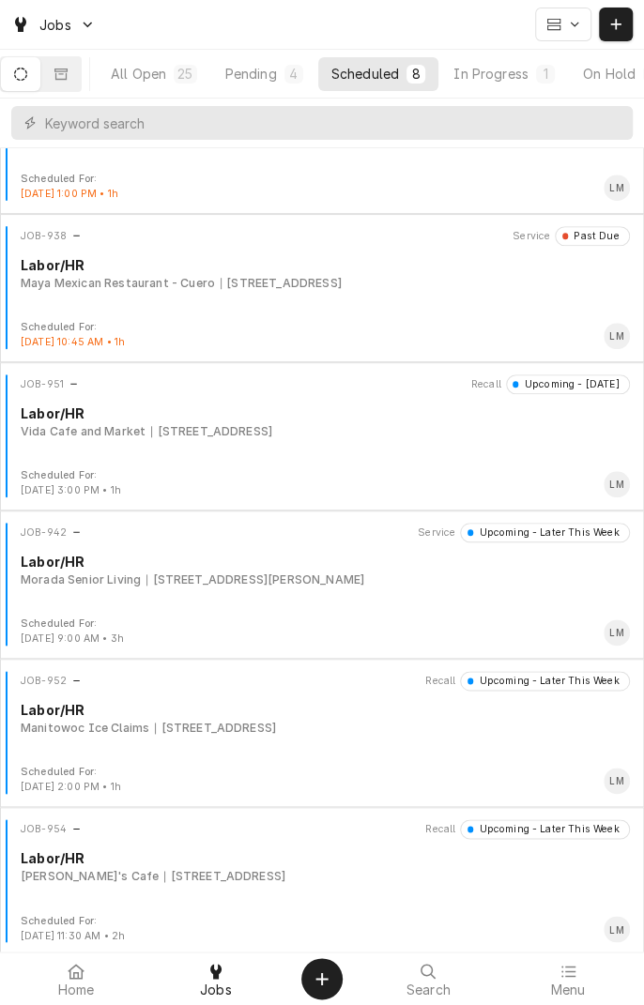
scroll to position [382, 0]
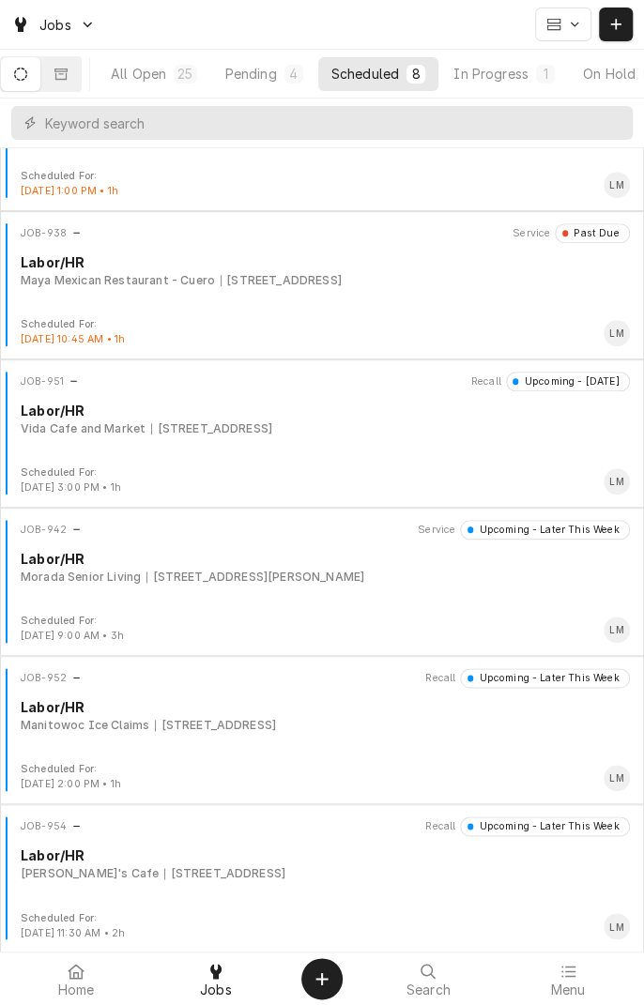
click at [510, 736] on div "JOB-952 Recall Upcoming - Later This Week Labor/HR Manitowoc Ice Claims [STREET…" at bounding box center [322, 715] width 629 height 94
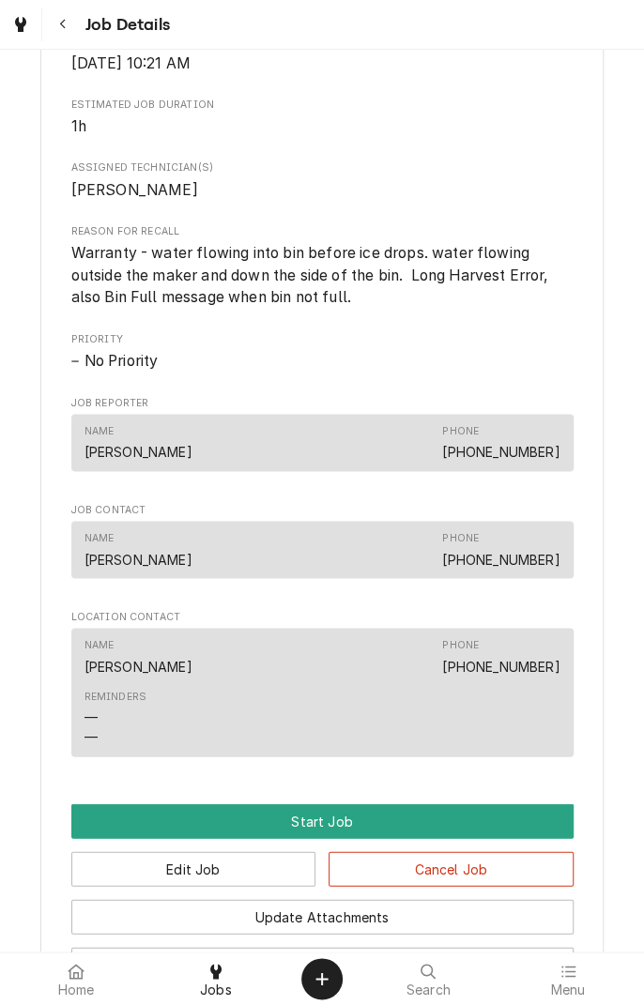
scroll to position [1100, 0]
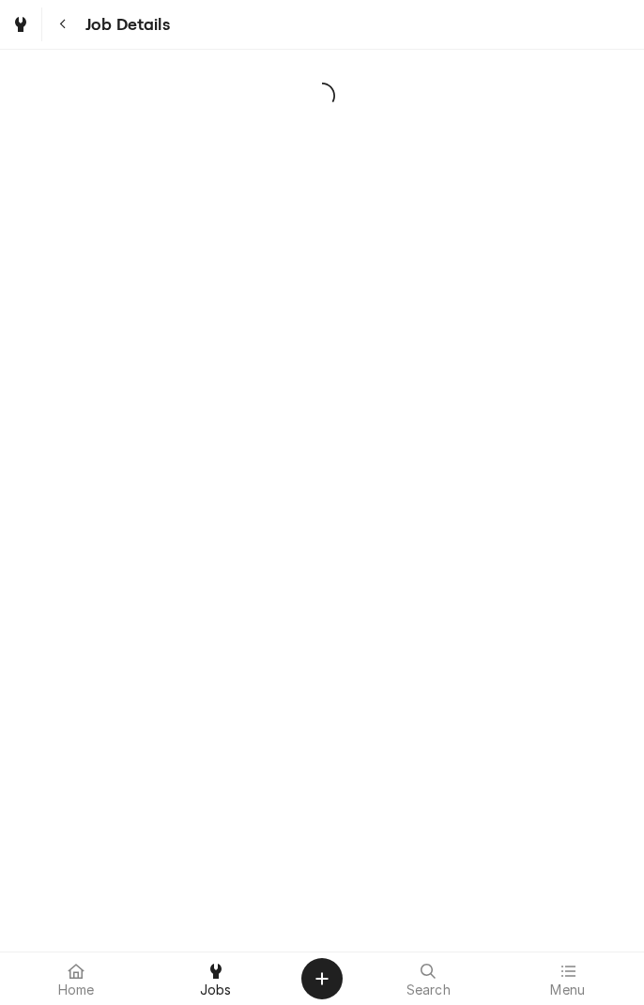
click at [219, 959] on link "Jobs" at bounding box center [216, 978] width 138 height 45
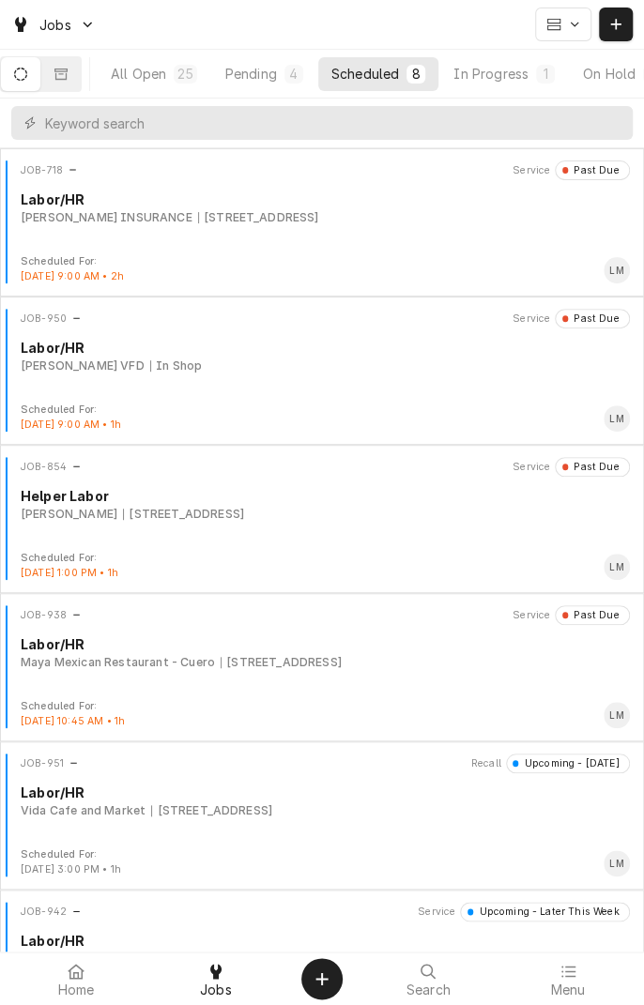
click at [265, 83] on button "Pending 4" at bounding box center [264, 74] width 104 height 34
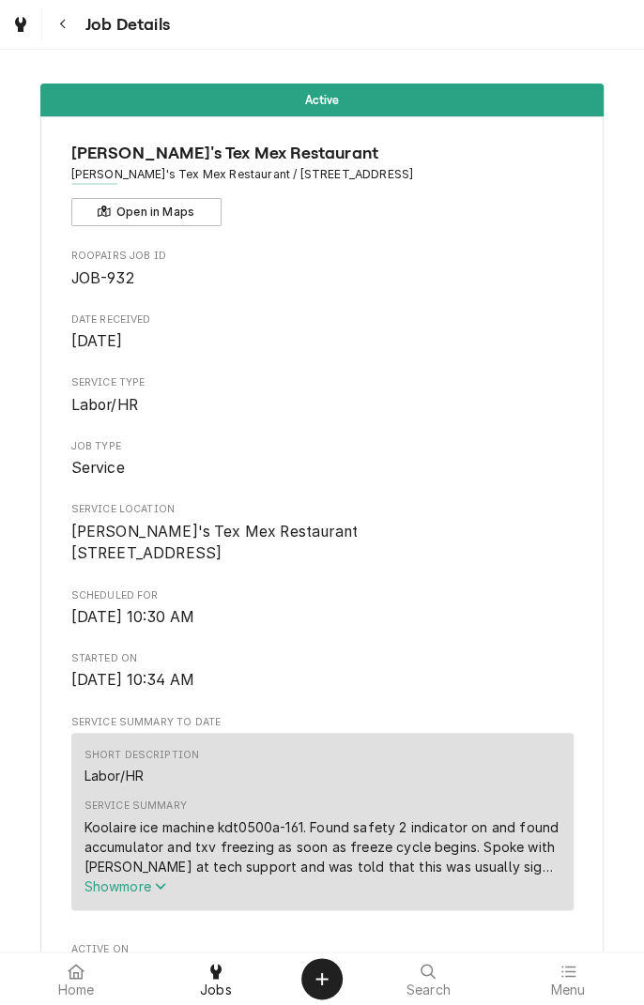
click at [215, 969] on icon at bounding box center [215, 970] width 11 height 15
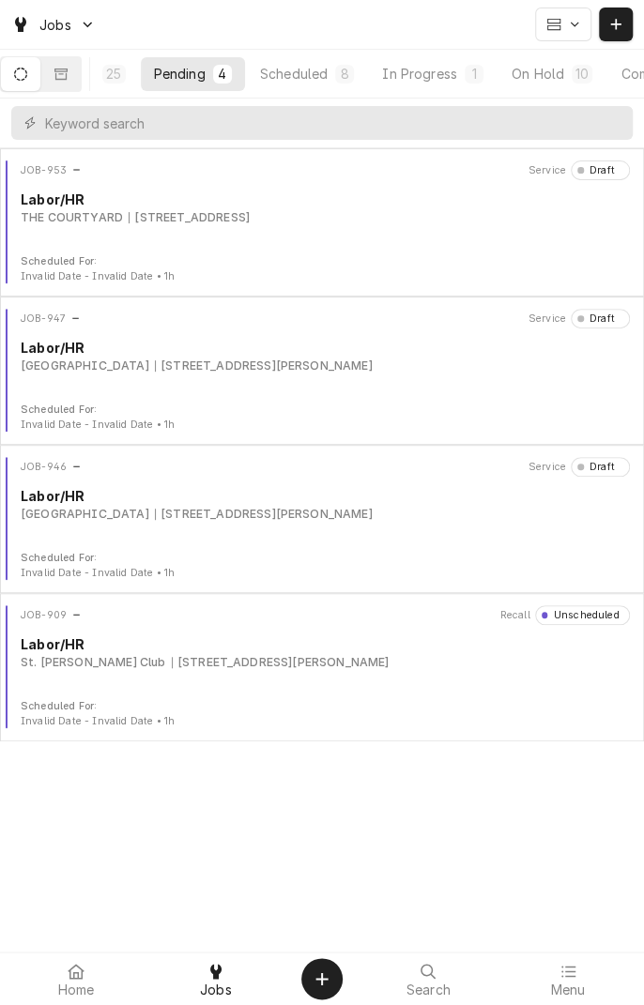
scroll to position [0, 178]
click at [471, 76] on button "On Hold 10" at bounding box center [453, 74] width 107 height 34
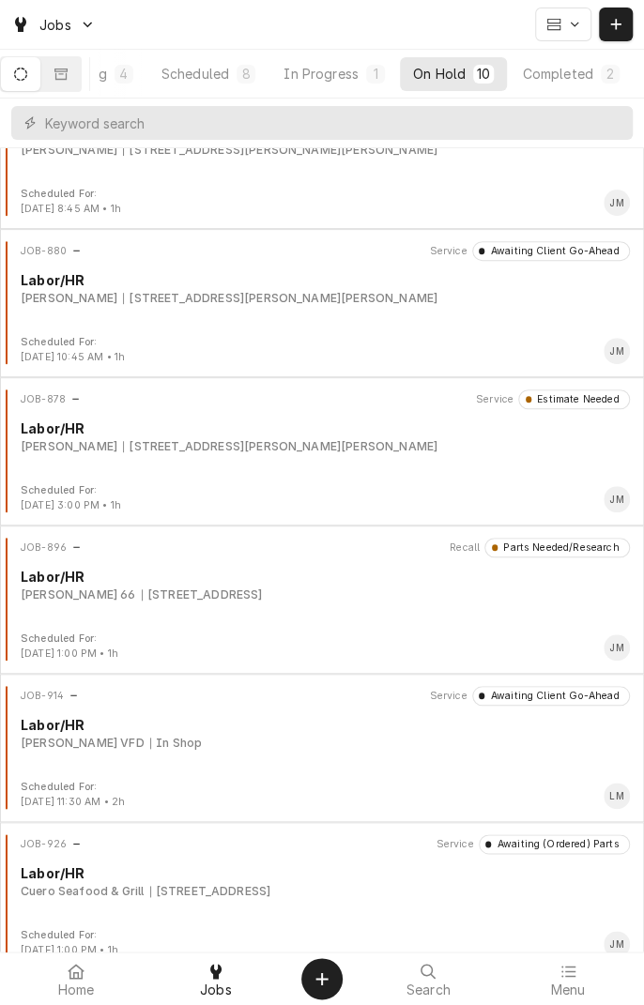
scroll to position [0, 0]
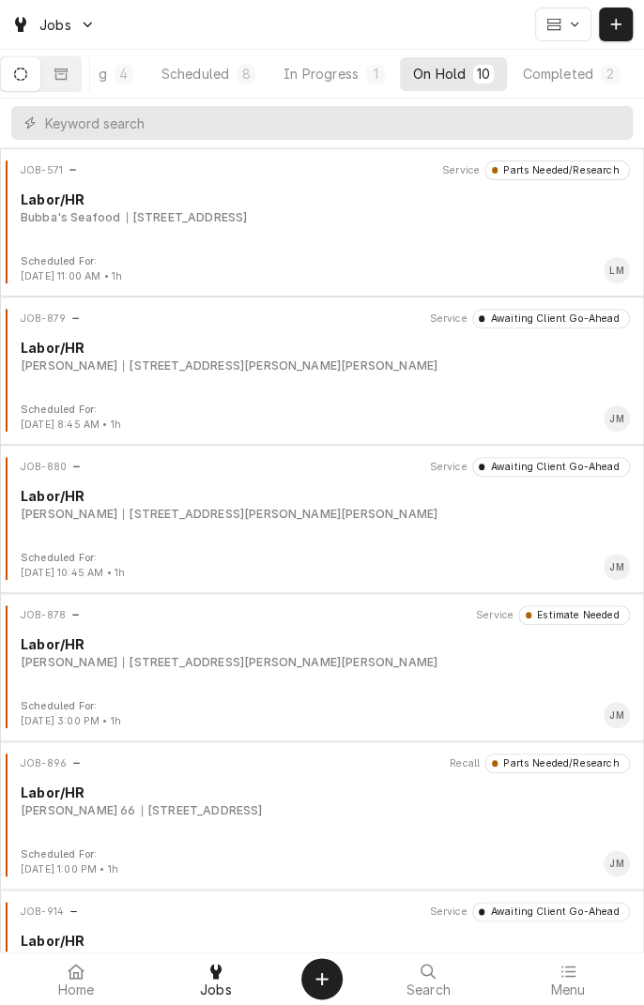
click at [212, 83] on div "Scheduled" at bounding box center [195, 74] width 68 height 20
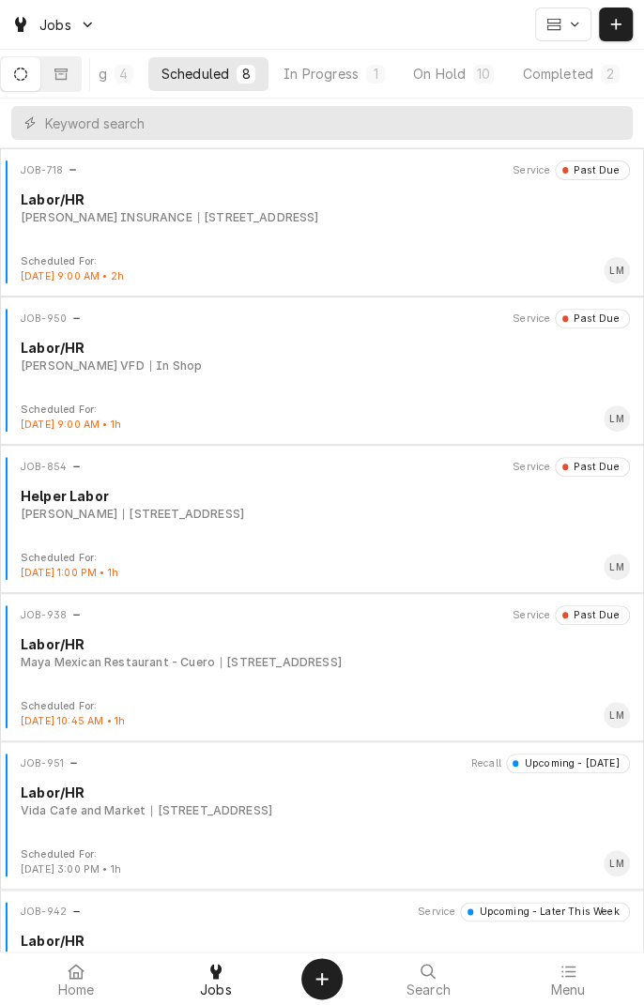
click at [126, 86] on button "Pending 4" at bounding box center [94, 74] width 104 height 34
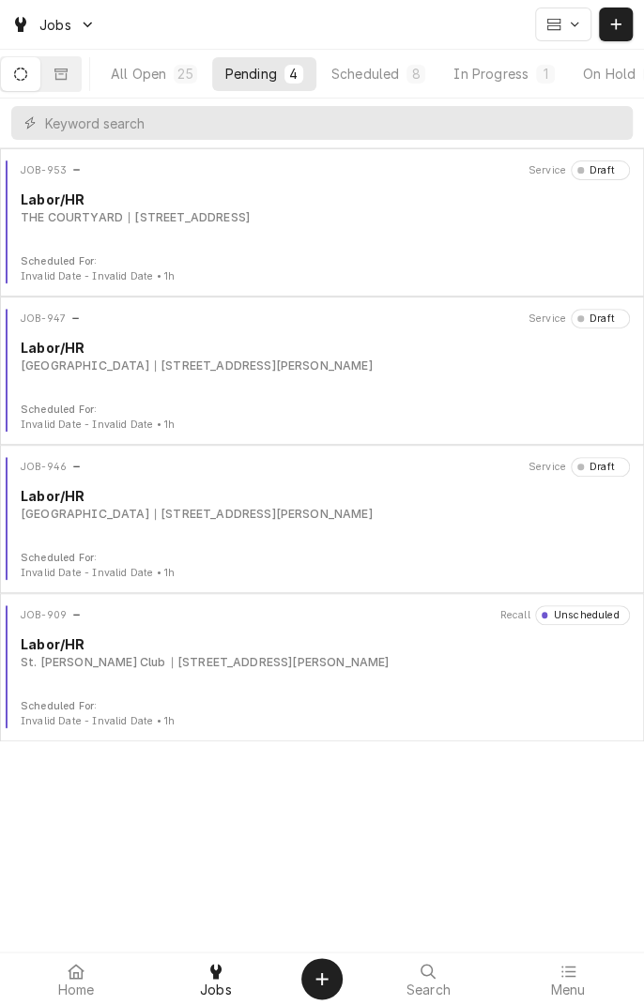
click at [166, 74] on div "All Open" at bounding box center [138, 74] width 55 height 20
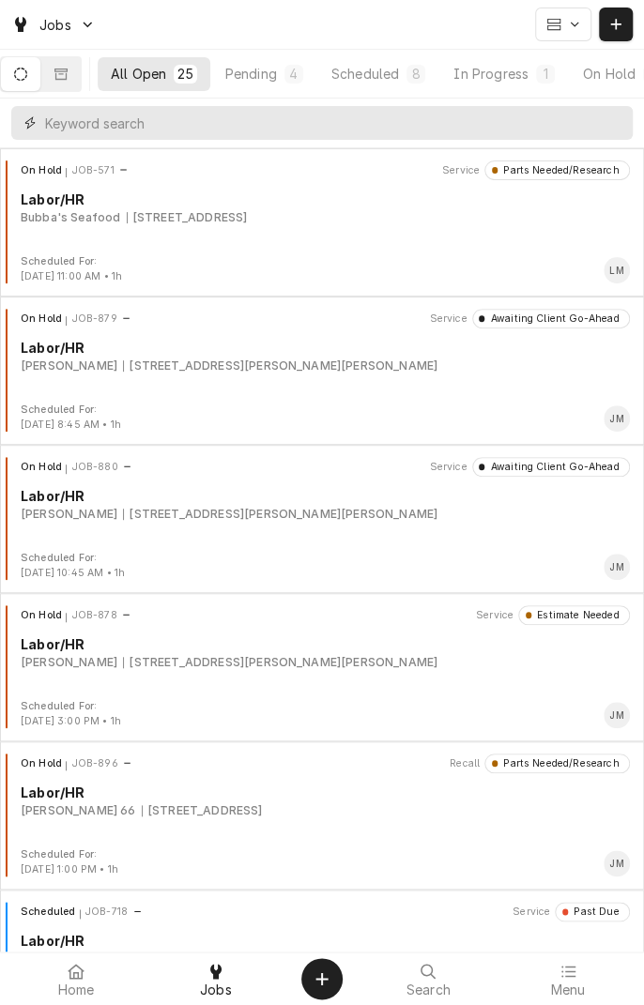
click at [347, 128] on input "Dynamic Content Wrapper" at bounding box center [334, 123] width 578 height 34
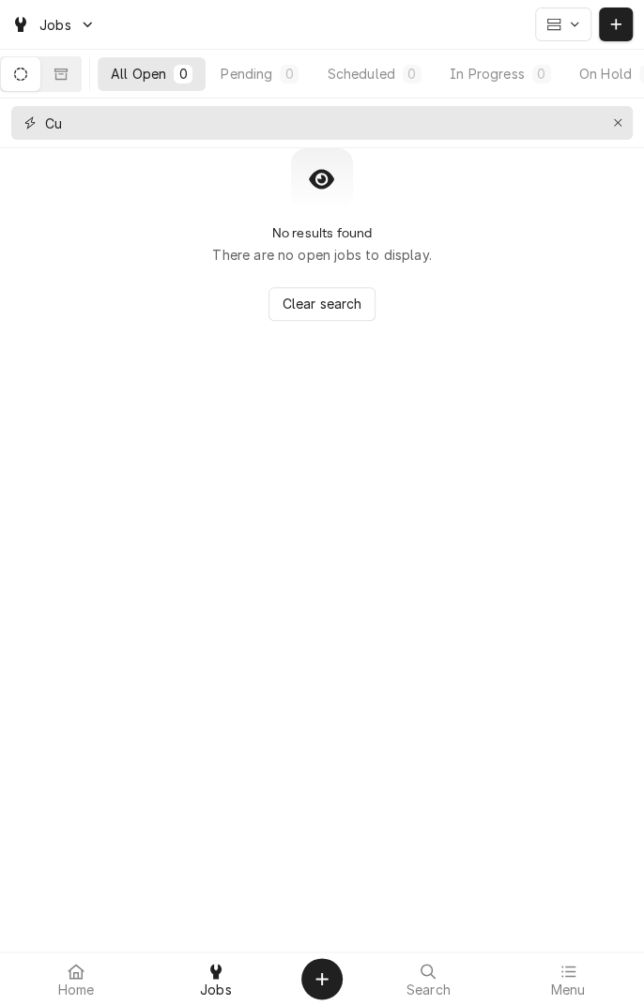
type input "C"
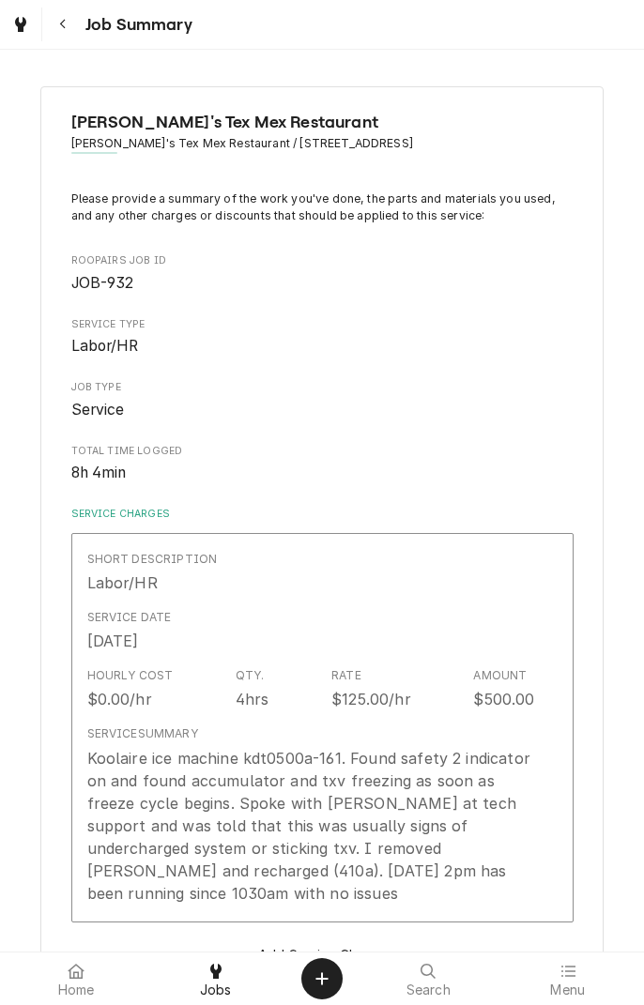
type textarea "x"
